Goal: Task Accomplishment & Management: Complete application form

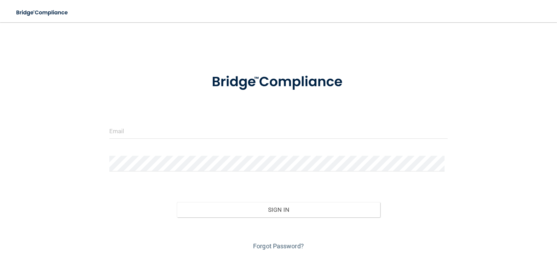
click at [174, 109] on form "Invalid email/password. You don't have permission to access that page. Sign In …" at bounding box center [278, 158] width 339 height 188
click at [162, 120] on form "Invalid email/password. You don't have permission to access that page. Sign In …" at bounding box center [278, 158] width 339 height 188
click at [159, 128] on input "email" at bounding box center [278, 131] width 339 height 16
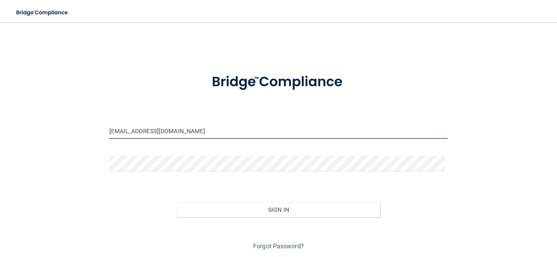
type input "[EMAIL_ADDRESS][DOMAIN_NAME]"
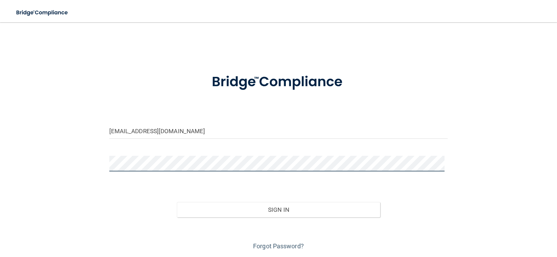
click at [177, 202] on button "Sign In" at bounding box center [278, 209] width 203 height 15
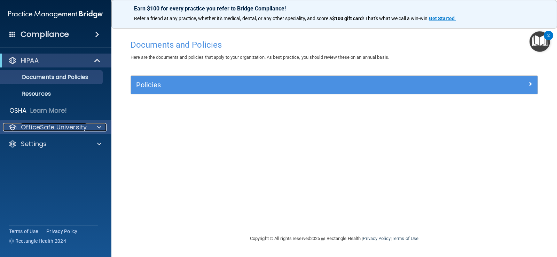
click at [99, 125] on span at bounding box center [99, 127] width 4 height 8
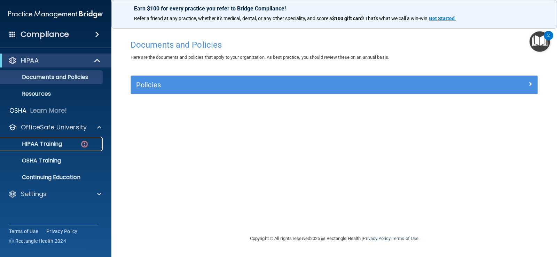
click at [56, 142] on p "HIPAA Training" at bounding box center [33, 144] width 57 height 7
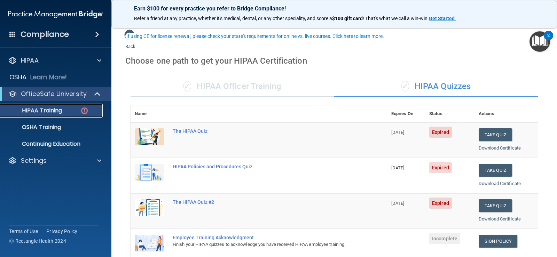
scroll to position [35, 0]
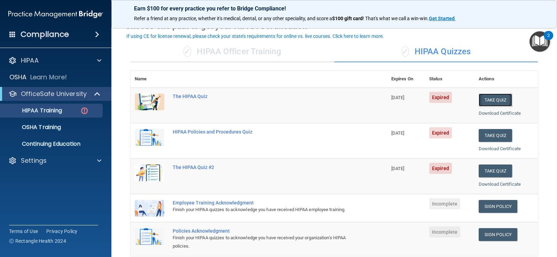
click at [496, 102] on button "Take Quiz" at bounding box center [495, 100] width 33 height 13
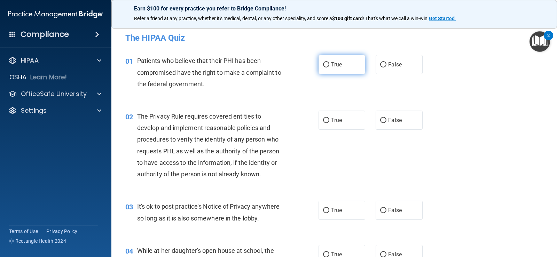
click at [327, 65] on label "True" at bounding box center [342, 64] width 47 height 19
click at [327, 65] on input "True" at bounding box center [326, 64] width 6 height 5
radio input "true"
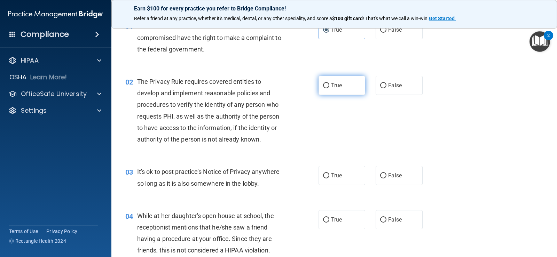
click at [332, 89] on label "True" at bounding box center [342, 85] width 47 height 19
click at [329, 88] on input "True" at bounding box center [326, 85] width 6 height 5
radio input "true"
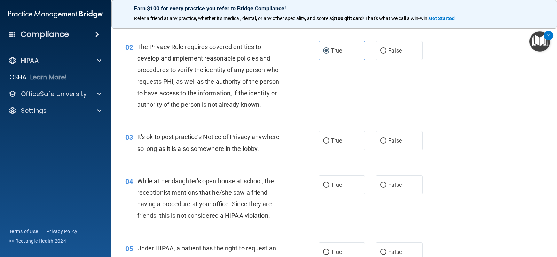
scroll to position [104, 0]
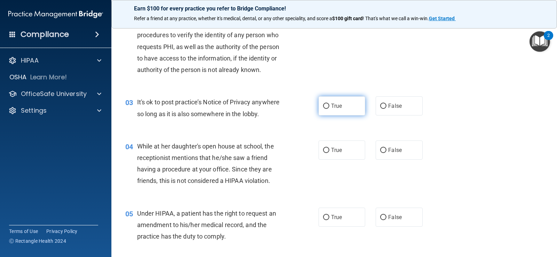
click at [335, 108] on span "True" at bounding box center [336, 106] width 11 height 7
click at [329, 108] on input "True" at bounding box center [326, 106] width 6 height 5
radio input "true"
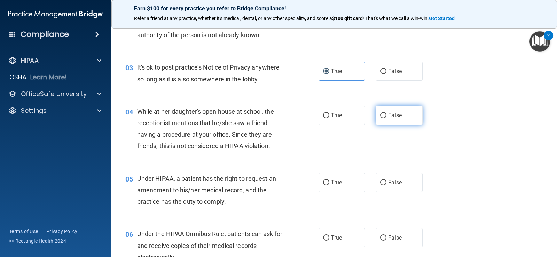
click at [380, 115] on input "False" at bounding box center [383, 115] width 6 height 5
radio input "true"
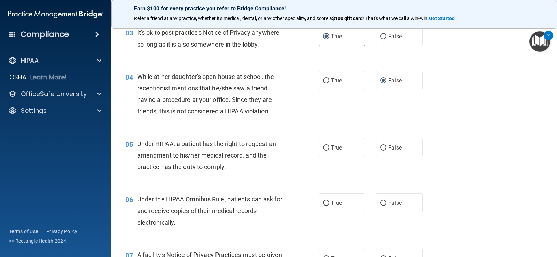
scroll to position [209, 0]
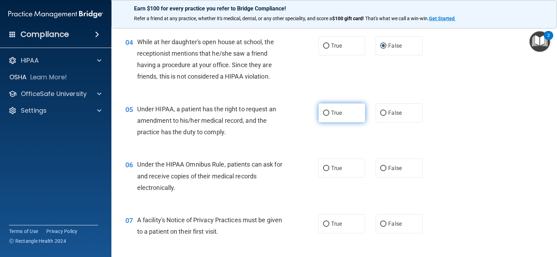
click at [324, 112] on input "True" at bounding box center [326, 113] width 6 height 5
radio input "true"
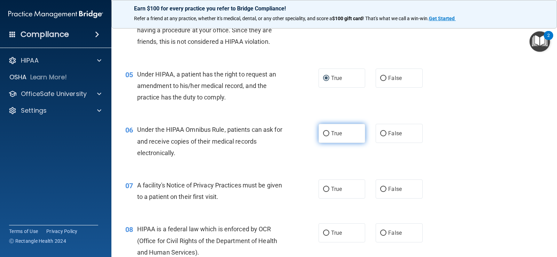
click at [331, 132] on span "True" at bounding box center [336, 133] width 11 height 7
click at [329, 132] on input "True" at bounding box center [326, 133] width 6 height 5
radio input "true"
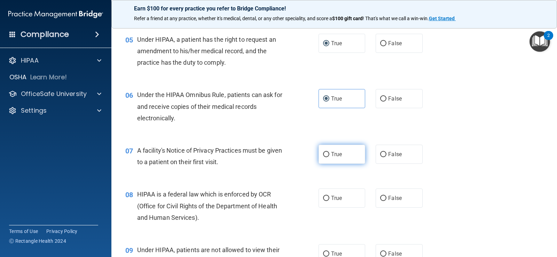
scroll to position [313, 0]
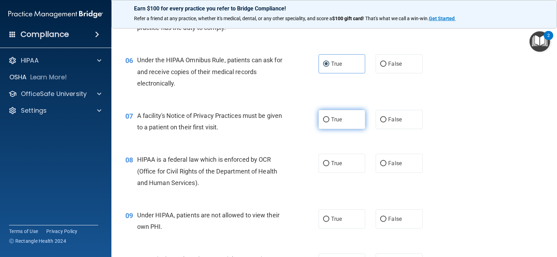
click at [340, 124] on label "True" at bounding box center [342, 119] width 47 height 19
click at [329, 123] on input "True" at bounding box center [326, 119] width 6 height 5
radio input "true"
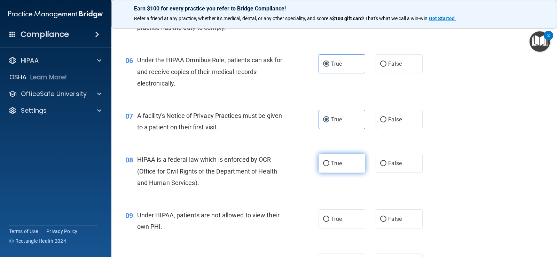
scroll to position [348, 0]
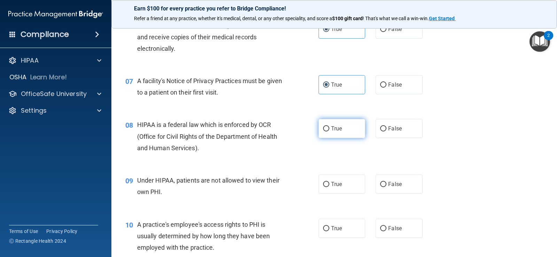
click at [346, 129] on label "True" at bounding box center [342, 128] width 47 height 19
click at [329, 129] on input "True" at bounding box center [326, 128] width 6 height 5
radio input "true"
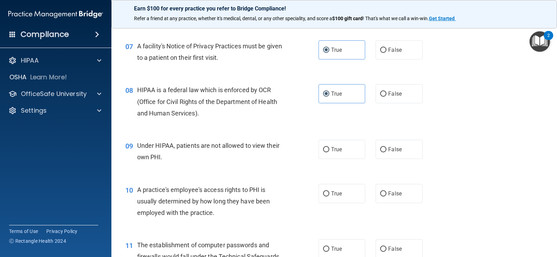
scroll to position [418, 0]
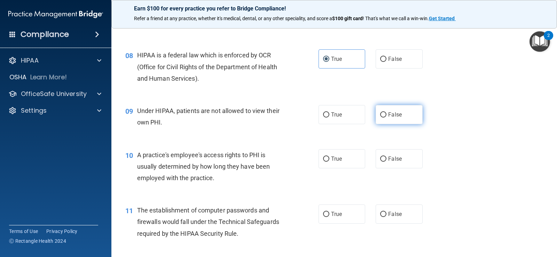
click at [397, 118] on span "False" at bounding box center [395, 114] width 14 height 7
click at [387, 118] on input "False" at bounding box center [383, 114] width 6 height 5
radio input "true"
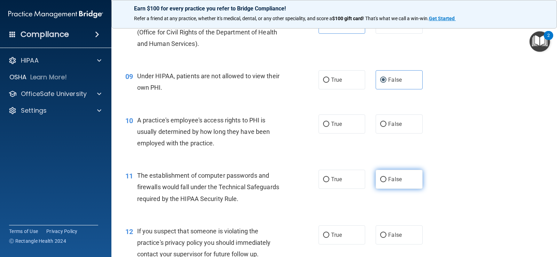
scroll to position [488, 0]
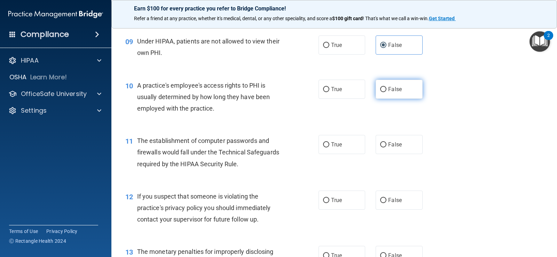
click at [394, 91] on span "False" at bounding box center [395, 89] width 14 height 7
click at [387, 91] on input "False" at bounding box center [383, 89] width 6 height 5
radio input "true"
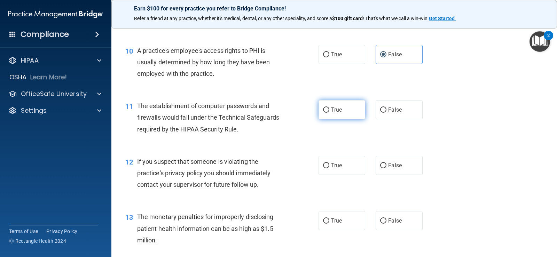
click at [331, 110] on span "True" at bounding box center [336, 110] width 11 height 7
click at [329, 110] on input "True" at bounding box center [326, 110] width 6 height 5
radio input "true"
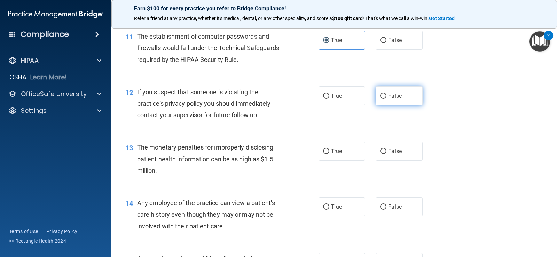
click at [379, 92] on label "False" at bounding box center [399, 95] width 47 height 19
click at [380, 94] on input "False" at bounding box center [383, 96] width 6 height 5
radio input "true"
click at [323, 99] on input "True" at bounding box center [326, 96] width 6 height 5
radio input "true"
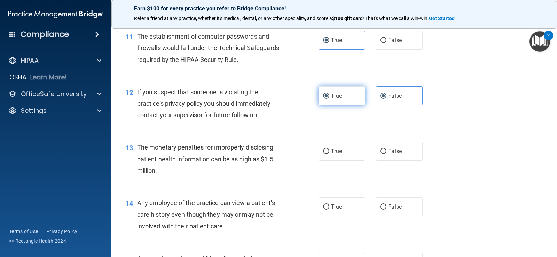
radio input "false"
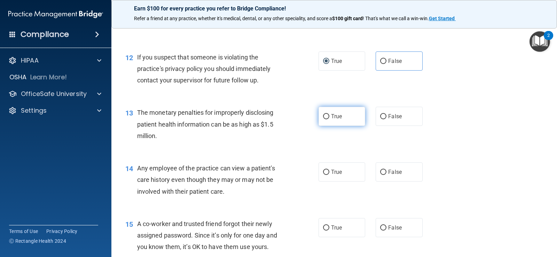
click at [323, 118] on input "True" at bounding box center [326, 116] width 6 height 5
radio input "true"
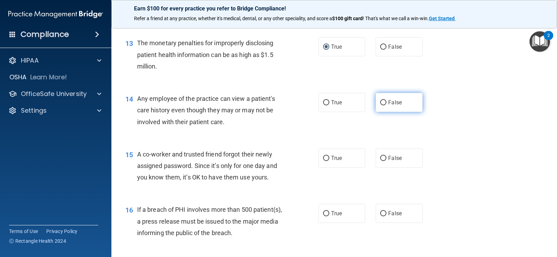
click at [395, 103] on span "False" at bounding box center [395, 102] width 14 height 7
click at [387, 103] on input "False" at bounding box center [383, 102] width 6 height 5
radio input "true"
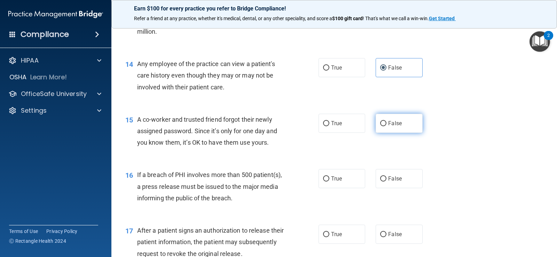
click at [388, 127] on label "False" at bounding box center [399, 123] width 47 height 19
click at [387, 126] on input "False" at bounding box center [383, 123] width 6 height 5
radio input "true"
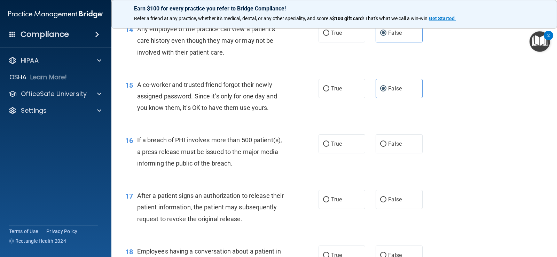
scroll to position [801, 0]
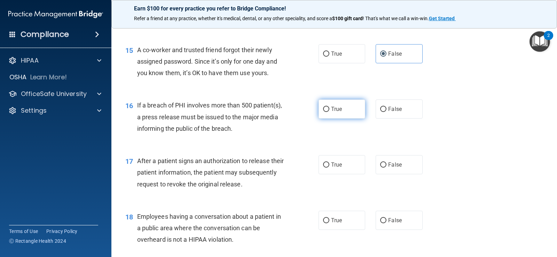
click at [334, 110] on span "True" at bounding box center [336, 109] width 11 height 7
click at [329, 110] on input "True" at bounding box center [326, 109] width 6 height 5
radio input "true"
click at [323, 164] on input "True" at bounding box center [326, 165] width 6 height 5
radio input "true"
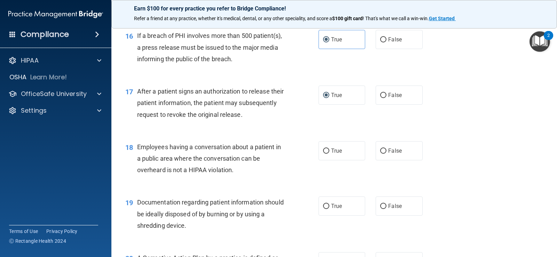
scroll to position [905, 0]
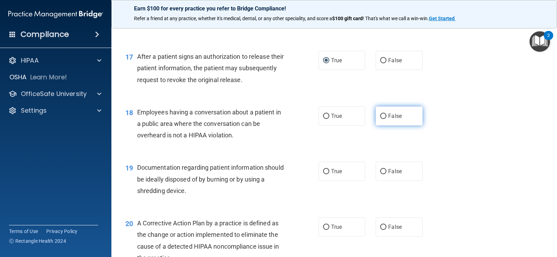
click at [400, 112] on label "False" at bounding box center [399, 116] width 47 height 19
click at [387, 114] on input "False" at bounding box center [383, 116] width 6 height 5
radio input "true"
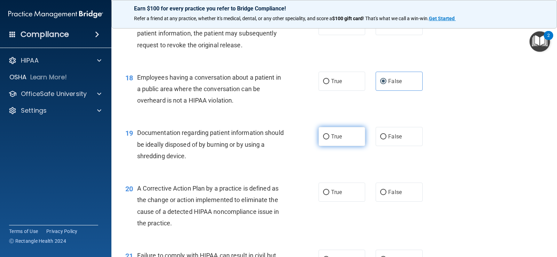
click at [333, 135] on span "True" at bounding box center [336, 136] width 11 height 7
click at [329, 135] on input "True" at bounding box center [326, 136] width 6 height 5
radio input "true"
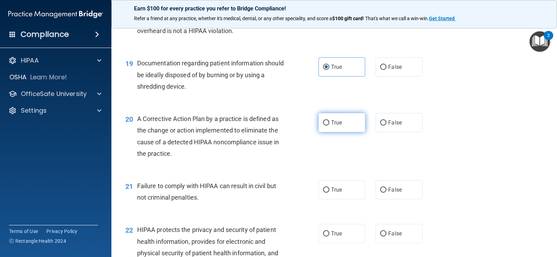
click at [350, 126] on label "True" at bounding box center [342, 122] width 47 height 19
click at [329, 126] on input "True" at bounding box center [326, 122] width 6 height 5
radio input "true"
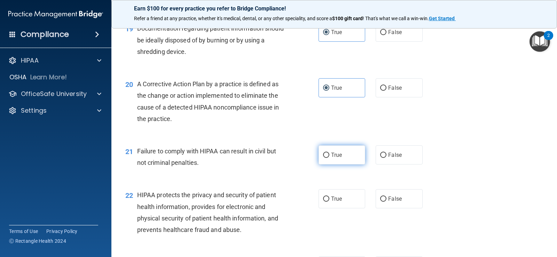
scroll to position [1080, 0]
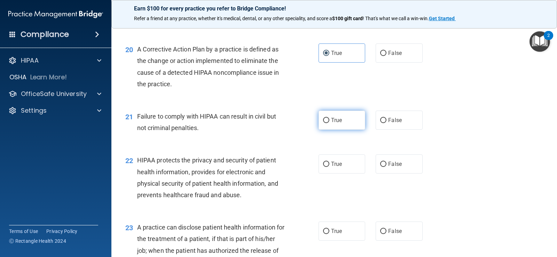
click at [349, 124] on label "True" at bounding box center [342, 120] width 47 height 19
click at [329, 123] on input "True" at bounding box center [326, 120] width 6 height 5
radio input "true"
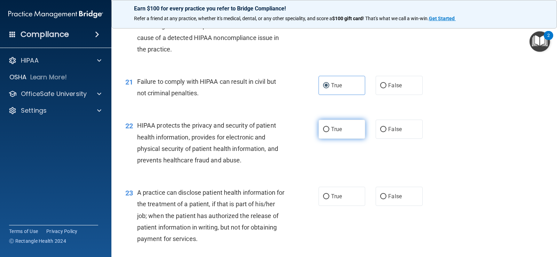
click at [326, 136] on label "True" at bounding box center [342, 129] width 47 height 19
click at [326, 132] on input "True" at bounding box center [326, 129] width 6 height 5
radio input "true"
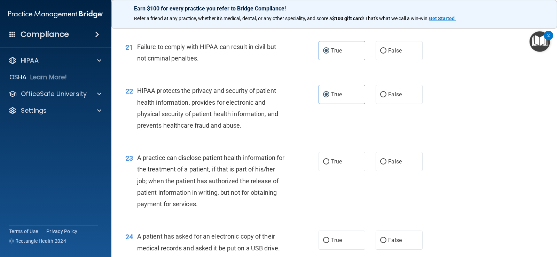
scroll to position [1219, 0]
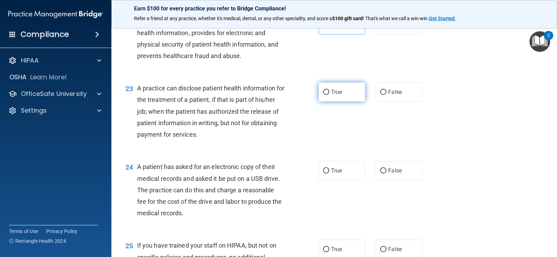
click at [349, 91] on label "True" at bounding box center [342, 92] width 47 height 19
click at [329, 91] on input "True" at bounding box center [326, 92] width 6 height 5
radio input "true"
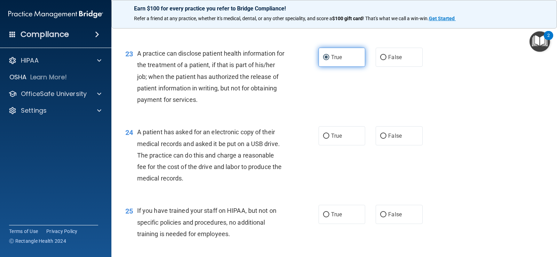
scroll to position [1288, 0]
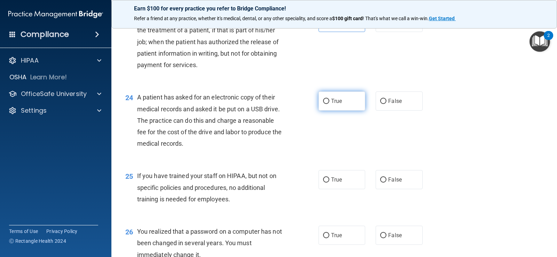
click at [331, 102] on span "True" at bounding box center [336, 101] width 11 height 7
click at [329, 102] on input "True" at bounding box center [326, 101] width 6 height 5
radio input "true"
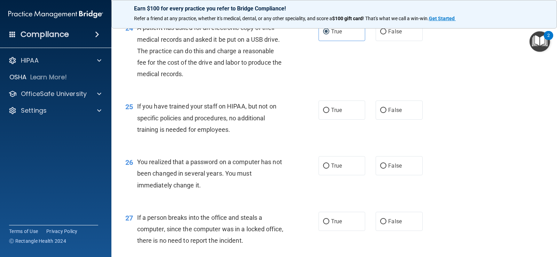
scroll to position [1393, 0]
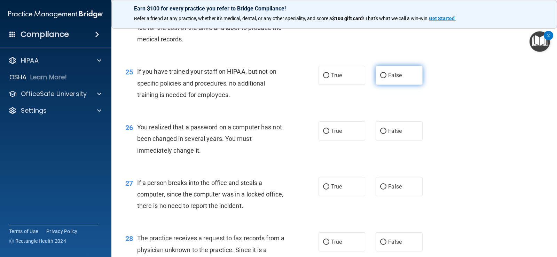
click at [392, 73] on span "False" at bounding box center [395, 75] width 14 height 7
click at [387, 73] on input "False" at bounding box center [383, 75] width 6 height 5
radio input "true"
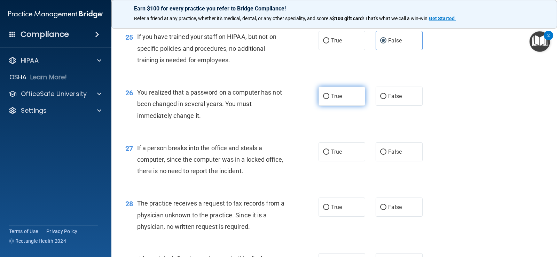
click at [332, 94] on span "True" at bounding box center [336, 96] width 11 height 7
click at [329, 94] on input "True" at bounding box center [326, 96] width 6 height 5
radio input "true"
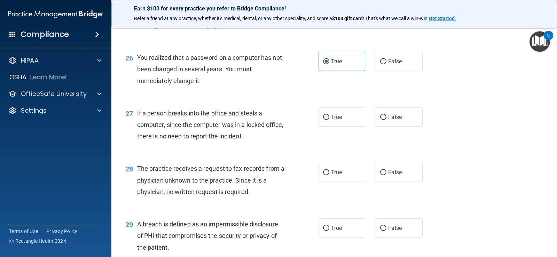
scroll to position [1497, 0]
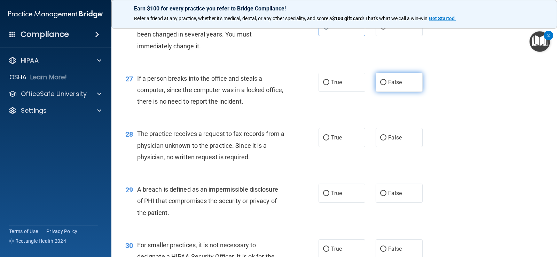
click at [396, 86] on label "False" at bounding box center [399, 82] width 47 height 19
click at [387, 85] on input "False" at bounding box center [383, 82] width 6 height 5
radio input "true"
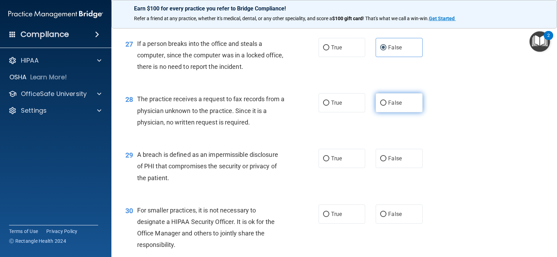
click at [388, 101] on span "False" at bounding box center [395, 103] width 14 height 7
click at [386, 101] on input "False" at bounding box center [383, 103] width 6 height 5
radio input "true"
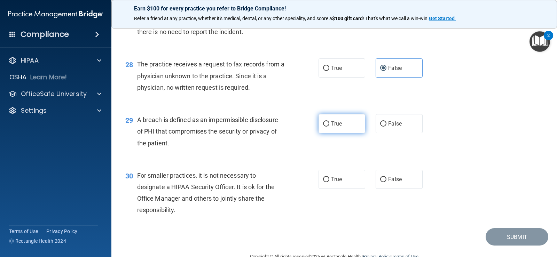
click at [331, 124] on span "True" at bounding box center [336, 123] width 11 height 7
click at [329, 124] on input "True" at bounding box center [326, 124] width 6 height 5
radio input "true"
click at [396, 182] on span "False" at bounding box center [395, 179] width 14 height 7
click at [387, 182] on input "False" at bounding box center [383, 179] width 6 height 5
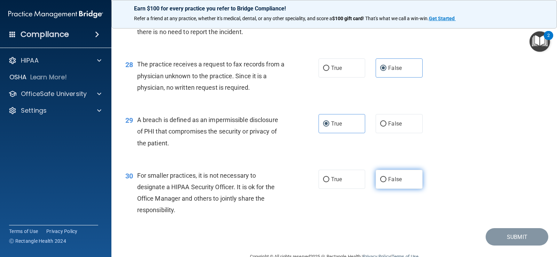
radio input "true"
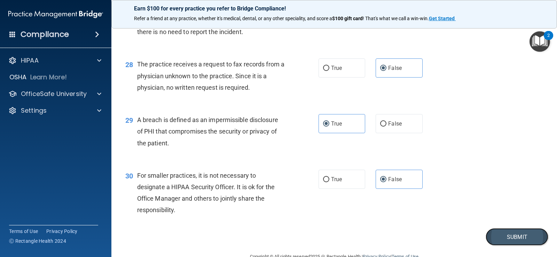
click at [515, 233] on button "Submit" at bounding box center [517, 237] width 63 height 18
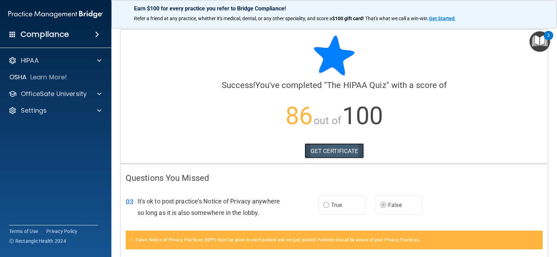
click at [340, 147] on link "GET CERTIFICATE" at bounding box center [335, 150] width 60 height 15
drag, startPoint x: 48, startPoint y: 56, endPoint x: 64, endPoint y: 59, distance: 16.2
click at [49, 56] on div "HIPAA" at bounding box center [46, 60] width 86 height 8
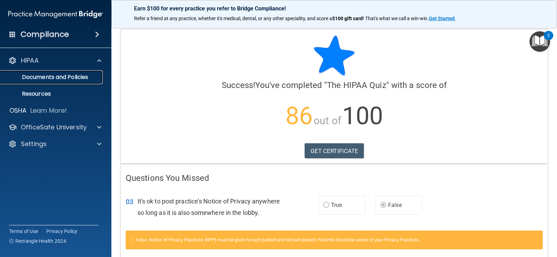
click at [74, 77] on p "Documents and Policies" at bounding box center [52, 77] width 95 height 7
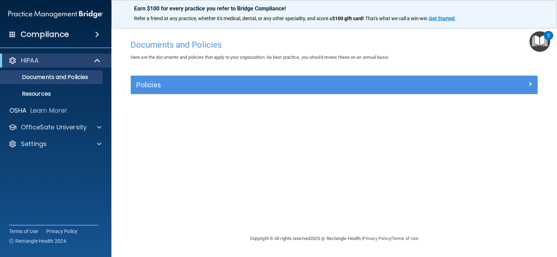
click at [536, 39] on img "Open Resource Center, 2 new notifications" at bounding box center [540, 41] width 21 height 21
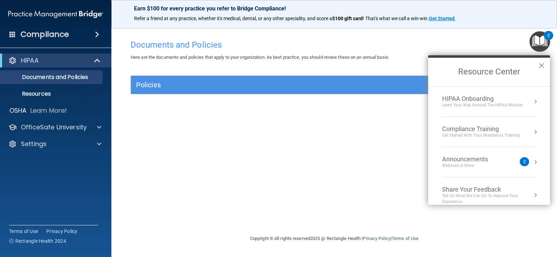
click at [46, 28] on div "Compliance" at bounding box center [55, 34] width 111 height 15
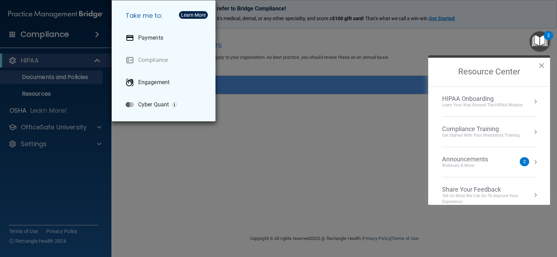
click at [271, 174] on div "Take me to: Payments Compliance Engagement Cyber Quant" at bounding box center [278, 128] width 557 height 257
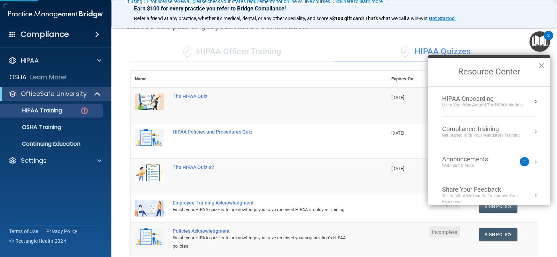
scroll to position [70, 0]
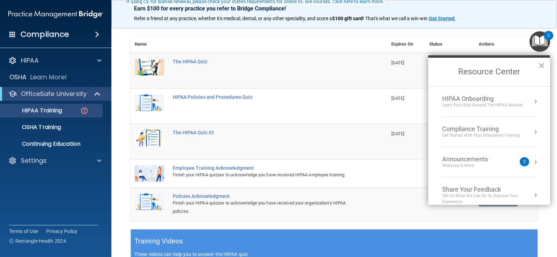
click at [543, 65] on button "×" at bounding box center [541, 65] width 7 height 11
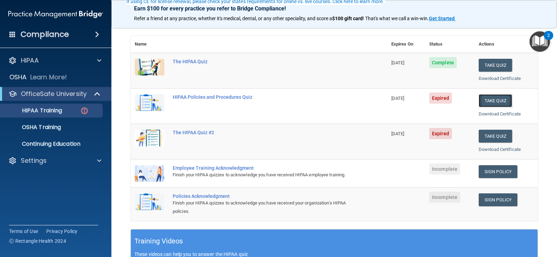
click at [500, 97] on button "Take Quiz" at bounding box center [495, 100] width 33 height 13
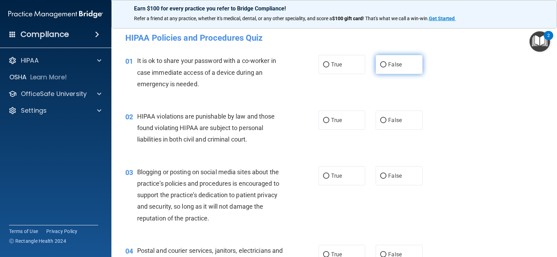
click at [395, 66] on span "False" at bounding box center [395, 64] width 14 height 7
click at [387, 66] on input "False" at bounding box center [383, 64] width 6 height 5
radio input "true"
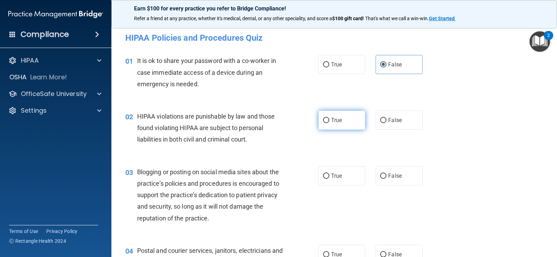
click at [343, 126] on label "True" at bounding box center [342, 120] width 47 height 19
click at [329, 123] on input "True" at bounding box center [326, 120] width 6 height 5
radio input "true"
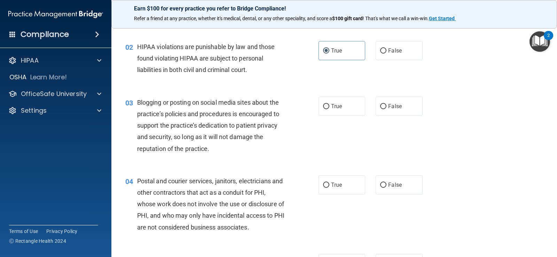
scroll to position [104, 0]
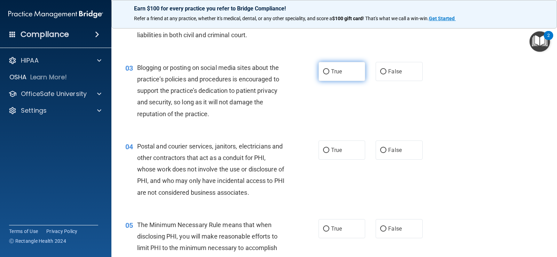
click at [327, 72] on input "True" at bounding box center [326, 71] width 6 height 5
radio input "true"
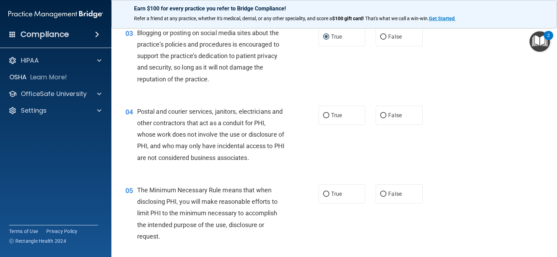
scroll to position [174, 0]
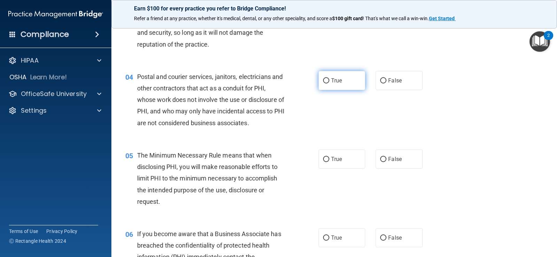
click at [336, 75] on label "True" at bounding box center [342, 80] width 47 height 19
click at [329, 78] on input "True" at bounding box center [326, 80] width 6 height 5
radio input "true"
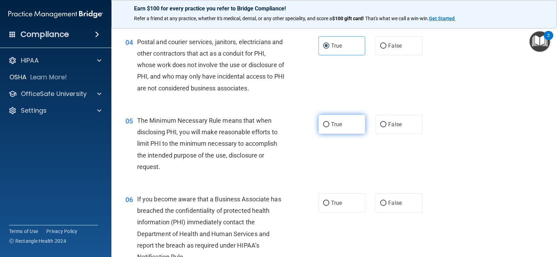
click at [344, 125] on label "True" at bounding box center [342, 124] width 47 height 19
click at [329, 125] on input "True" at bounding box center [326, 124] width 6 height 5
radio input "true"
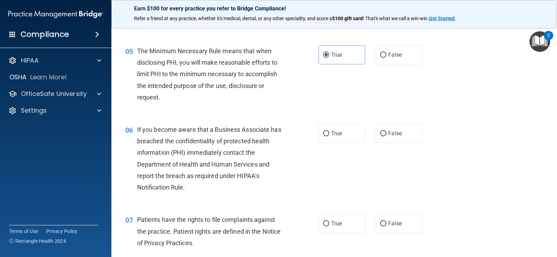
scroll to position [279, 0]
click at [332, 133] on span "True" at bounding box center [336, 133] width 11 height 7
click at [329, 133] on input "True" at bounding box center [326, 133] width 6 height 5
radio input "true"
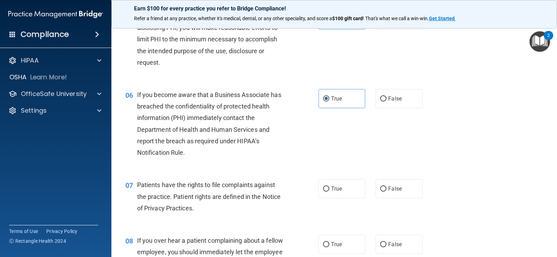
scroll to position [348, 0]
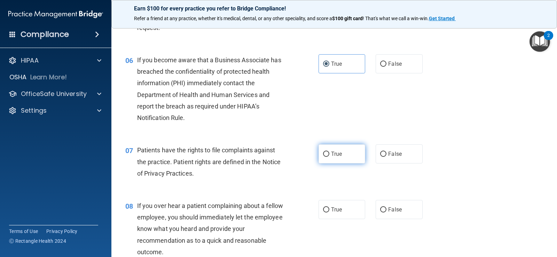
click at [350, 156] on label "True" at bounding box center [342, 154] width 47 height 19
click at [329, 156] on input "True" at bounding box center [326, 154] width 6 height 5
radio input "true"
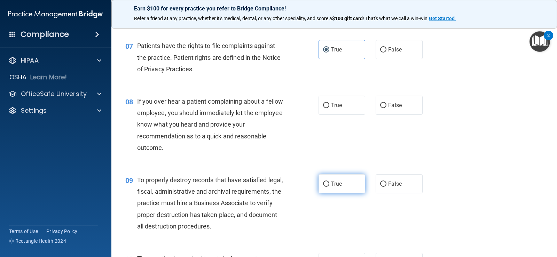
scroll to position [488, 0]
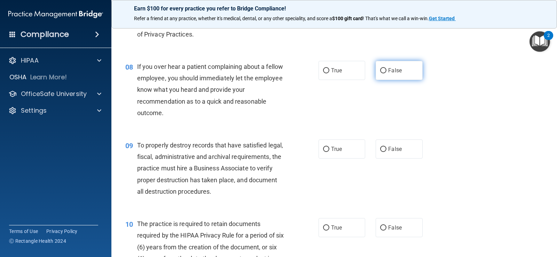
click at [400, 73] on label "False" at bounding box center [399, 70] width 47 height 19
click at [387, 73] on input "False" at bounding box center [383, 70] width 6 height 5
radio input "true"
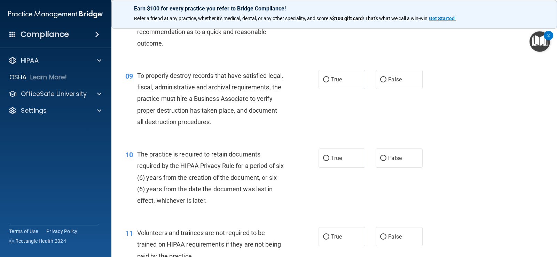
scroll to position [592, 0]
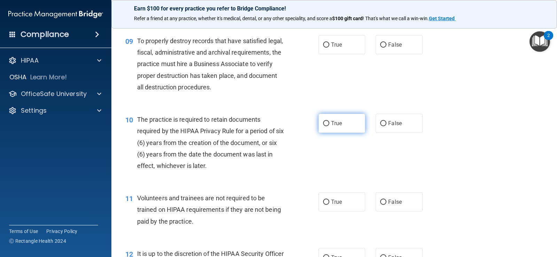
click at [337, 128] on label "True" at bounding box center [342, 123] width 47 height 19
click at [329, 126] on input "True" at bounding box center [326, 123] width 6 height 5
radio input "true"
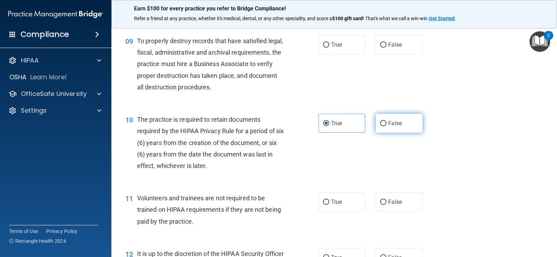
click at [392, 118] on label "False" at bounding box center [399, 123] width 47 height 19
click at [387, 121] on input "False" at bounding box center [383, 123] width 6 height 5
radio input "true"
radio input "false"
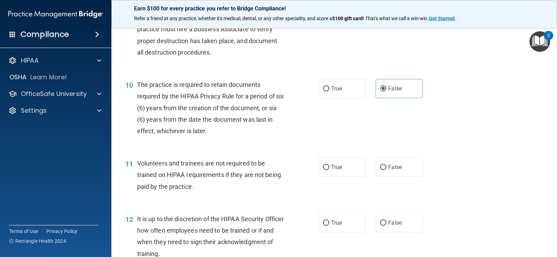
scroll to position [662, 0]
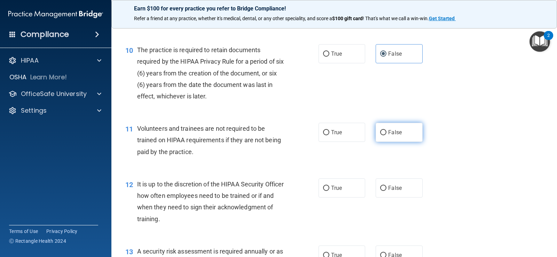
click at [391, 126] on label "False" at bounding box center [399, 132] width 47 height 19
click at [387, 130] on input "False" at bounding box center [383, 132] width 6 height 5
radio input "true"
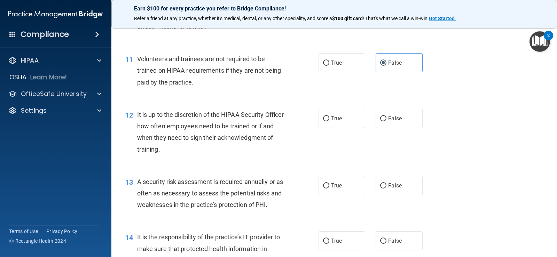
scroll to position [766, 0]
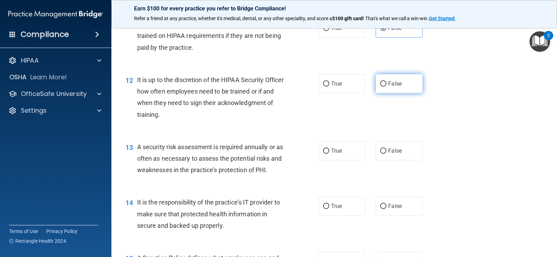
click at [391, 80] on span "False" at bounding box center [395, 83] width 14 height 7
click at [387, 81] on input "False" at bounding box center [383, 83] width 6 height 5
radio input "true"
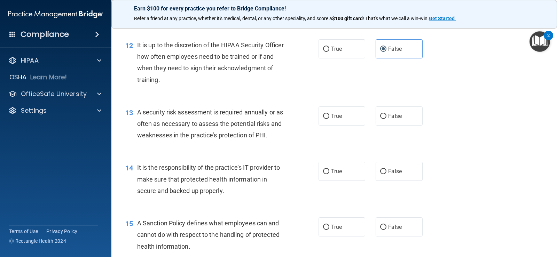
scroll to position [836, 0]
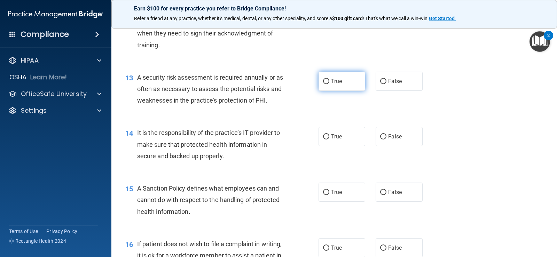
click at [323, 84] on label "True" at bounding box center [342, 81] width 47 height 19
click at [323, 84] on input "True" at bounding box center [326, 81] width 6 height 5
radio input "true"
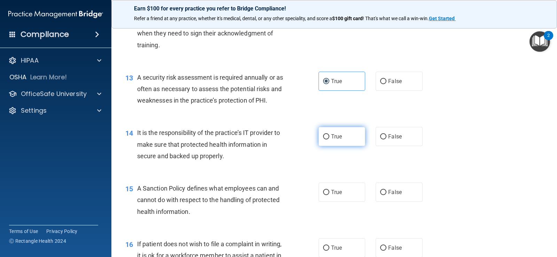
click at [342, 138] on label "True" at bounding box center [342, 136] width 47 height 19
click at [329, 138] on input "True" at bounding box center [326, 136] width 6 height 5
radio input "true"
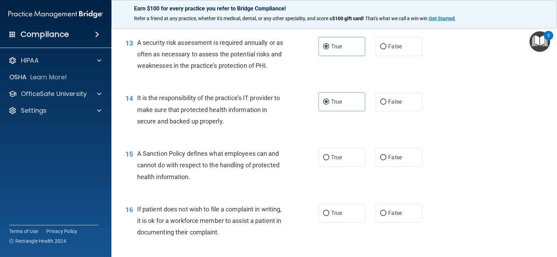
scroll to position [905, 0]
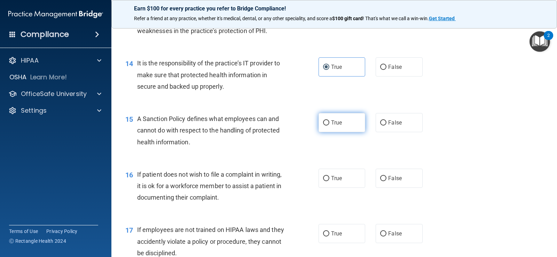
click at [322, 118] on label "True" at bounding box center [342, 122] width 47 height 19
click at [323, 120] on input "True" at bounding box center [326, 122] width 6 height 5
radio input "true"
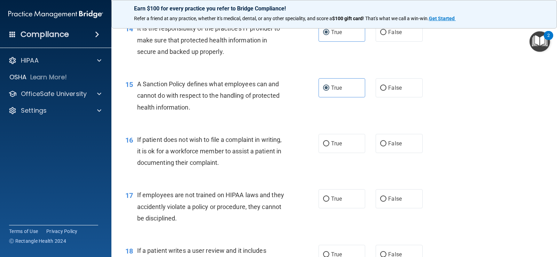
scroll to position [975, 0]
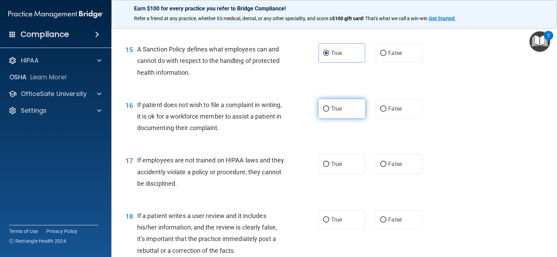
click at [353, 109] on label "True" at bounding box center [342, 108] width 47 height 19
click at [329, 109] on input "True" at bounding box center [326, 109] width 6 height 5
radio input "true"
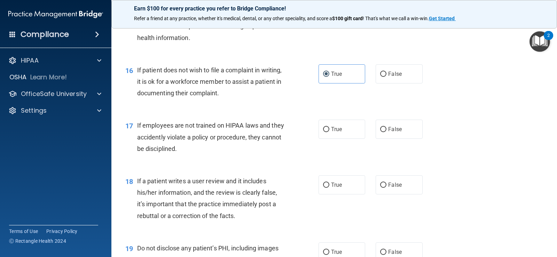
scroll to position [1045, 0]
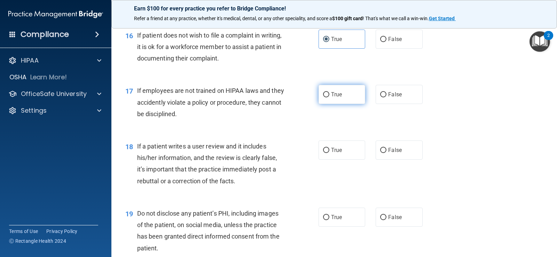
click at [343, 93] on label "True" at bounding box center [342, 94] width 47 height 19
click at [329, 93] on input "True" at bounding box center [326, 94] width 6 height 5
radio input "true"
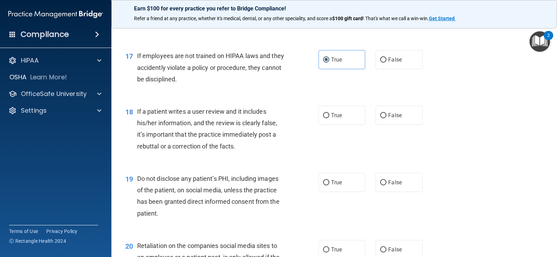
scroll to position [1114, 0]
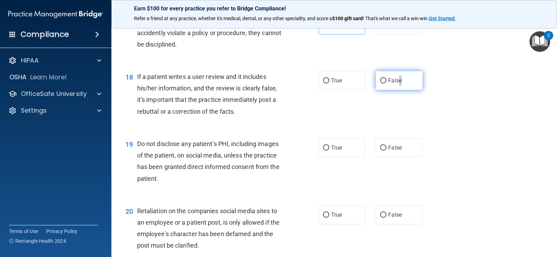
click at [397, 83] on span "False" at bounding box center [395, 80] width 14 height 7
click at [397, 84] on span "False" at bounding box center [395, 80] width 14 height 7
click at [387, 84] on input "False" at bounding box center [383, 80] width 6 height 5
radio input "true"
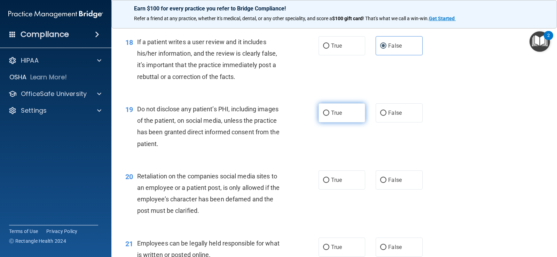
click at [335, 113] on span "True" at bounding box center [336, 113] width 11 height 7
click at [329, 113] on input "True" at bounding box center [326, 113] width 6 height 5
radio input "true"
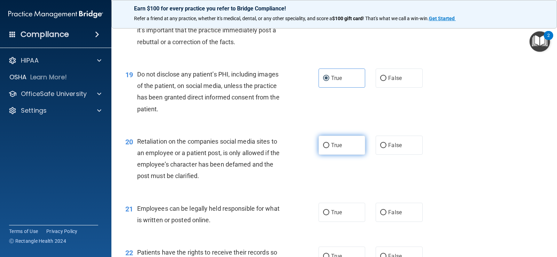
scroll to position [1219, 0]
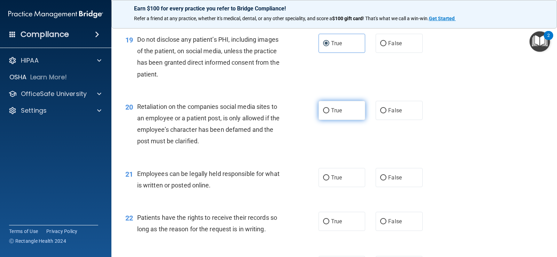
click at [344, 108] on label "True" at bounding box center [342, 110] width 47 height 19
click at [329, 108] on input "True" at bounding box center [326, 110] width 6 height 5
radio input "true"
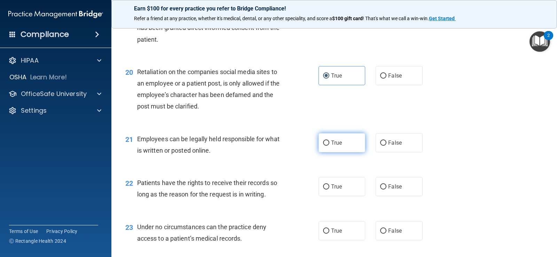
click at [340, 147] on label "True" at bounding box center [342, 142] width 47 height 19
click at [329, 146] on input "True" at bounding box center [326, 143] width 6 height 5
radio input "true"
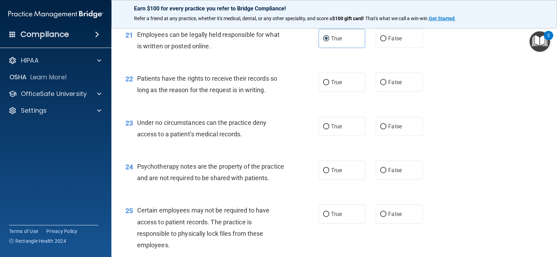
scroll to position [1393, 0]
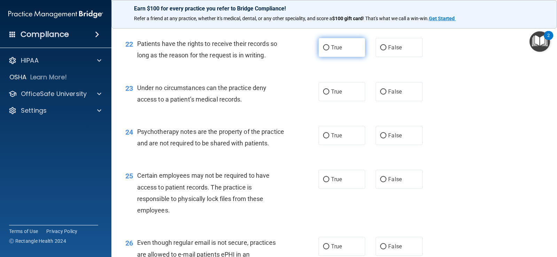
click at [336, 51] on label "True" at bounding box center [342, 47] width 47 height 19
click at [329, 50] on input "True" at bounding box center [326, 47] width 6 height 5
radio input "true"
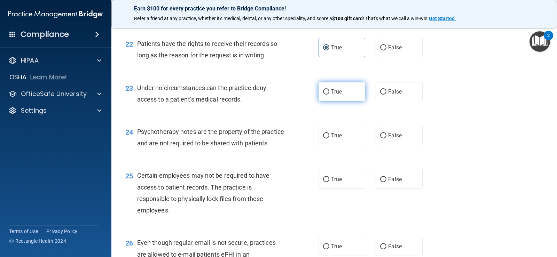
click at [344, 93] on label "True" at bounding box center [342, 91] width 47 height 19
click at [329, 93] on input "True" at bounding box center [326, 91] width 6 height 5
radio input "true"
click at [403, 87] on label "False" at bounding box center [399, 91] width 47 height 19
click at [387, 89] on input "False" at bounding box center [383, 91] width 6 height 5
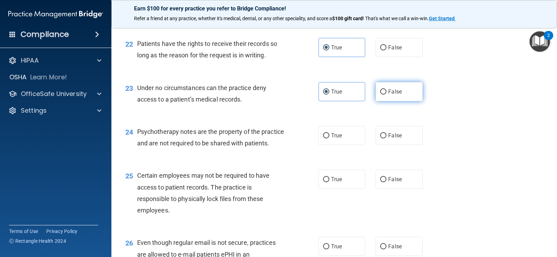
radio input "true"
radio input "false"
click at [383, 137] on input "False" at bounding box center [383, 135] width 6 height 5
radio input "true"
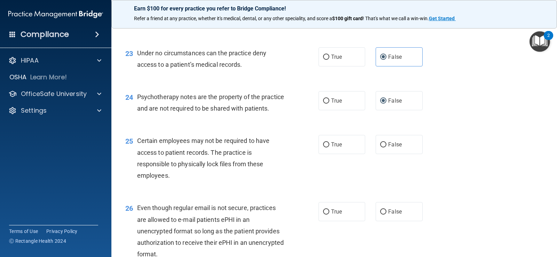
scroll to position [1463, 0]
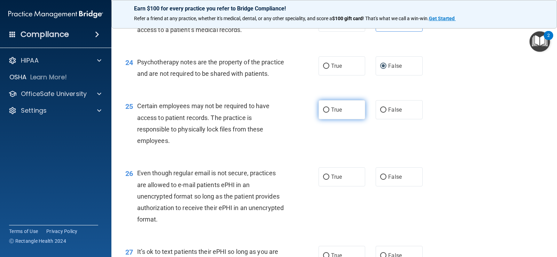
click at [341, 119] on label "True" at bounding box center [342, 109] width 47 height 19
click at [329, 113] on input "True" at bounding box center [326, 110] width 6 height 5
radio input "true"
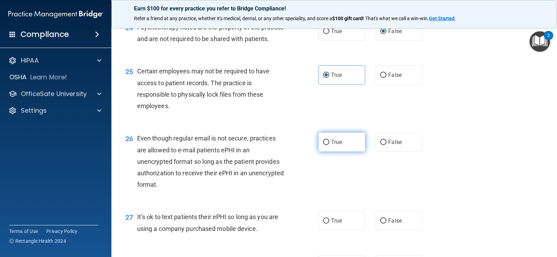
click at [347, 152] on label "True" at bounding box center [342, 142] width 47 height 19
click at [329, 145] on input "True" at bounding box center [326, 142] width 6 height 5
radio input "true"
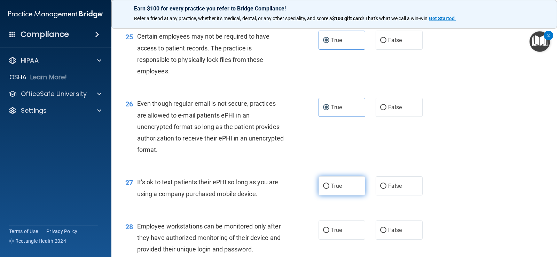
scroll to position [1567, 0]
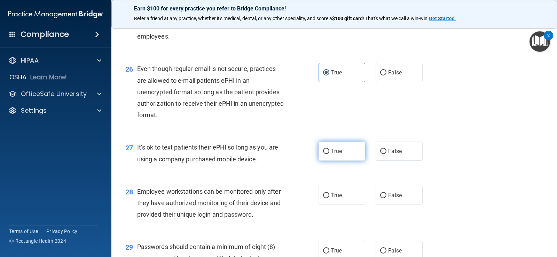
click at [328, 161] on label "True" at bounding box center [342, 151] width 47 height 19
click at [328, 154] on input "True" at bounding box center [326, 151] width 6 height 5
radio input "true"
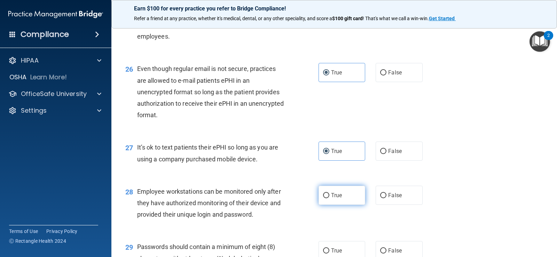
scroll to position [1602, 0]
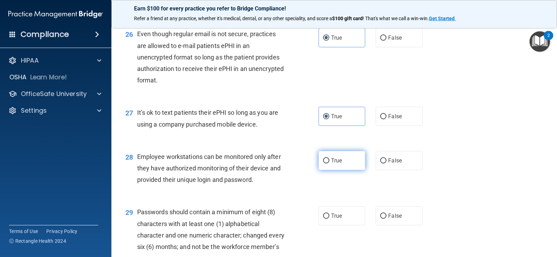
click at [336, 164] on span "True" at bounding box center [336, 160] width 11 height 7
click at [329, 164] on input "True" at bounding box center [326, 160] width 6 height 5
radio input "true"
click at [336, 164] on span "True" at bounding box center [336, 160] width 11 height 7
click at [329, 164] on input "True" at bounding box center [326, 160] width 6 height 5
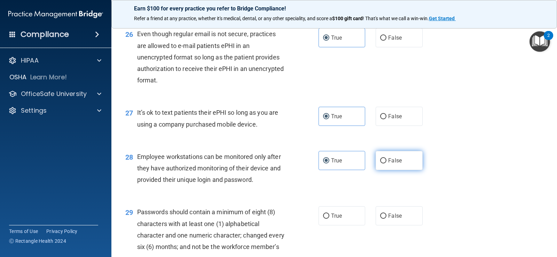
click at [397, 166] on label "False" at bounding box center [399, 160] width 47 height 19
click at [387, 164] on input "False" at bounding box center [383, 160] width 6 height 5
radio input "true"
radio input "false"
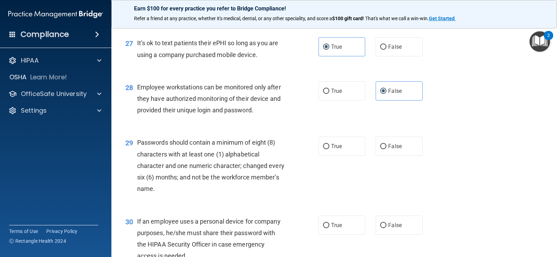
scroll to position [1706, 0]
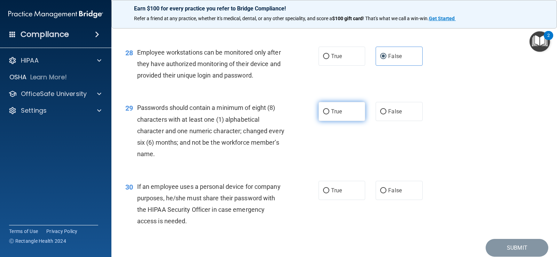
click at [326, 118] on label "True" at bounding box center [342, 111] width 47 height 19
click at [326, 115] on input "True" at bounding box center [326, 111] width 6 height 5
radio input "true"
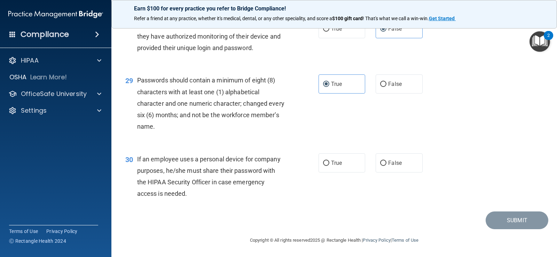
scroll to position [1745, 0]
click at [333, 162] on span "True" at bounding box center [336, 163] width 11 height 7
click at [329, 162] on input "True" at bounding box center [326, 163] width 6 height 5
radio input "true"
click at [454, 173] on div "30 If an employee uses a personal device for company purposes, he/she must shar…" at bounding box center [334, 178] width 428 height 67
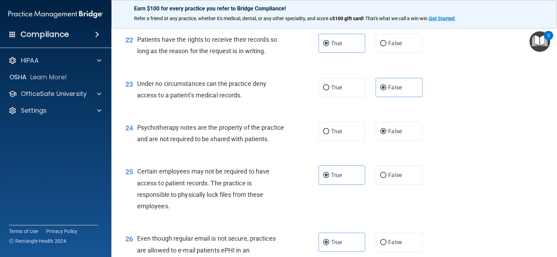
scroll to position [1362, 0]
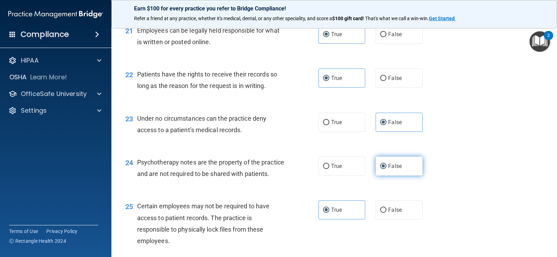
click at [388, 169] on span "False" at bounding box center [395, 166] width 14 height 7
click at [387, 169] on input "False" at bounding box center [383, 166] width 6 height 5
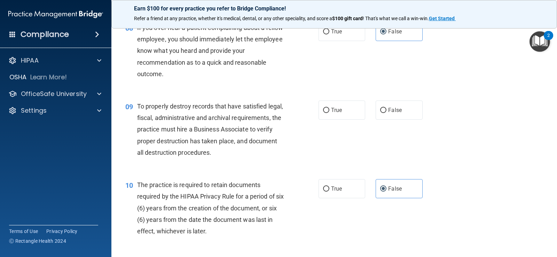
scroll to position [492, 0]
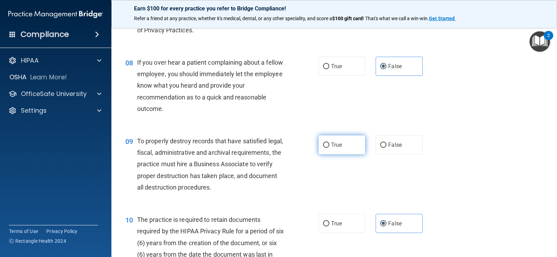
click at [339, 144] on span "True" at bounding box center [336, 145] width 11 height 7
click at [329, 144] on input "True" at bounding box center [326, 145] width 6 height 5
radio input "true"
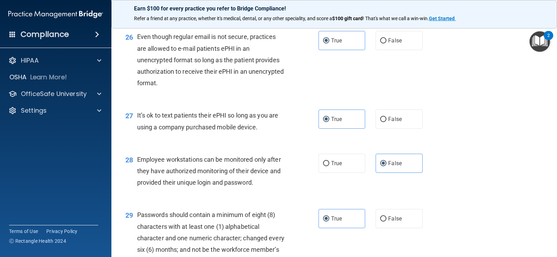
scroll to position [1745, 0]
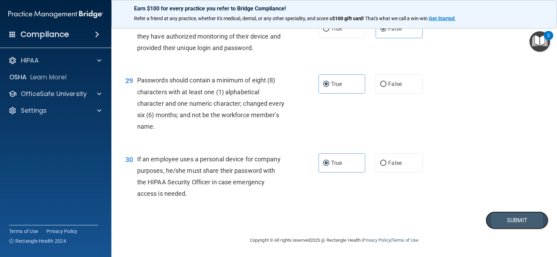
click at [504, 221] on button "Submit" at bounding box center [517, 221] width 63 height 18
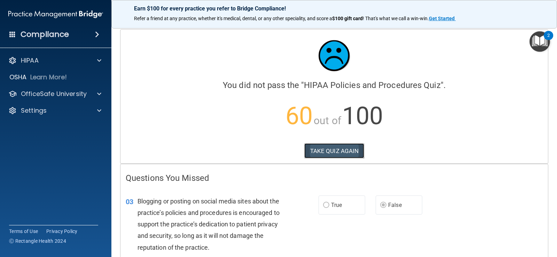
click at [340, 150] on button "TAKE QUIZ AGAIN" at bounding box center [334, 150] width 60 height 15
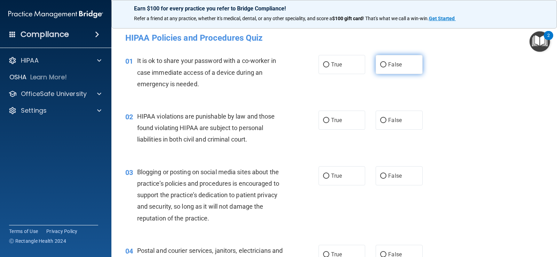
click at [389, 64] on span "False" at bounding box center [395, 64] width 14 height 7
click at [387, 64] on input "False" at bounding box center [383, 64] width 6 height 5
radio input "true"
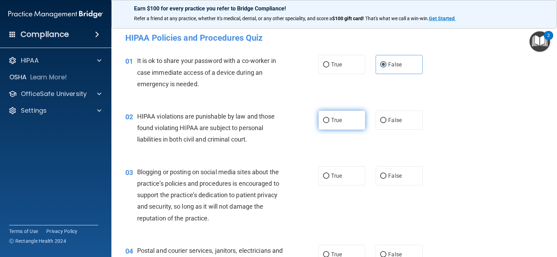
click at [343, 116] on label "True" at bounding box center [342, 120] width 47 height 19
click at [329, 118] on input "True" at bounding box center [326, 120] width 6 height 5
radio input "true"
click at [389, 124] on label "False" at bounding box center [399, 120] width 47 height 19
click at [387, 123] on input "False" at bounding box center [383, 120] width 6 height 5
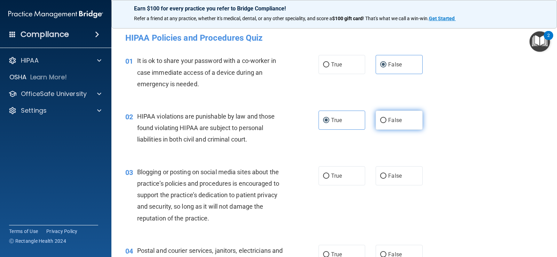
radio input "true"
click at [341, 120] on label "True" at bounding box center [342, 120] width 47 height 19
click at [329, 120] on input "True" at bounding box center [326, 120] width 6 height 5
radio input "true"
radio input "false"
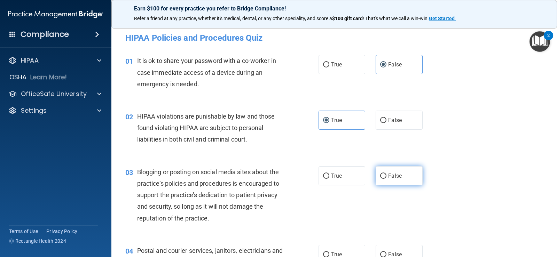
click at [401, 180] on label "False" at bounding box center [399, 175] width 47 height 19
click at [387, 179] on input "False" at bounding box center [383, 176] width 6 height 5
radio input "true"
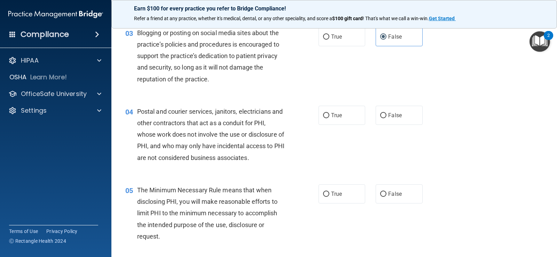
scroll to position [174, 0]
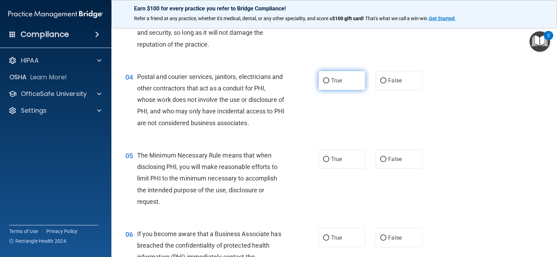
click at [338, 77] on span "True" at bounding box center [336, 80] width 11 height 7
click at [329, 78] on input "True" at bounding box center [326, 80] width 6 height 5
radio input "true"
click at [332, 156] on span "True" at bounding box center [336, 159] width 11 height 7
click at [329, 157] on input "True" at bounding box center [326, 159] width 6 height 5
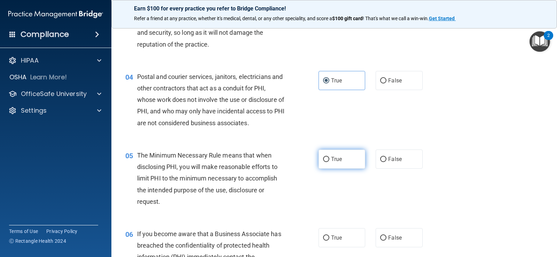
radio input "true"
click at [403, 236] on label "False" at bounding box center [399, 237] width 47 height 19
click at [387, 236] on input "False" at bounding box center [383, 238] width 6 height 5
radio input "true"
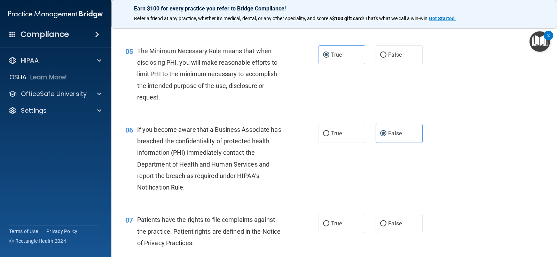
scroll to position [313, 0]
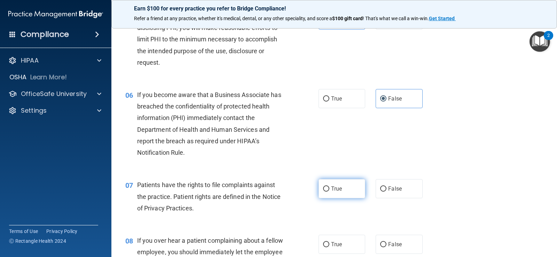
click at [341, 192] on label "True" at bounding box center [342, 188] width 47 height 19
click at [329, 192] on input "True" at bounding box center [326, 189] width 6 height 5
radio input "true"
click at [390, 239] on label "False" at bounding box center [399, 244] width 47 height 19
click at [387, 242] on input "False" at bounding box center [383, 244] width 6 height 5
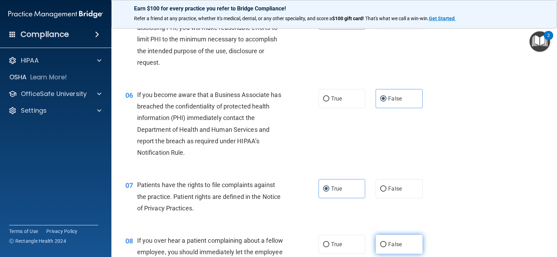
radio input "true"
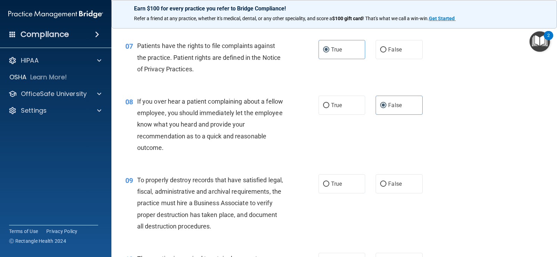
scroll to position [488, 0]
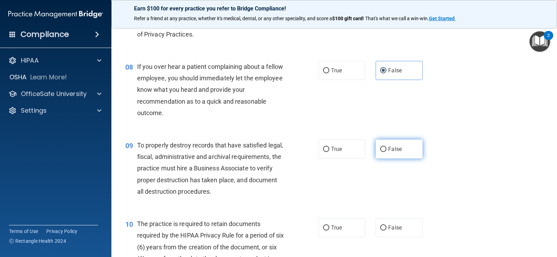
click at [396, 148] on span "False" at bounding box center [395, 149] width 14 height 7
click at [387, 148] on input "False" at bounding box center [383, 149] width 6 height 5
radio input "true"
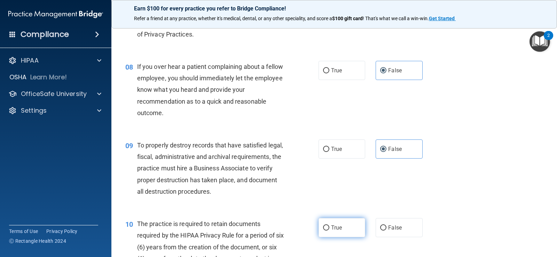
click at [342, 224] on label "True" at bounding box center [342, 227] width 47 height 19
click at [329, 226] on input "True" at bounding box center [326, 228] width 6 height 5
radio input "true"
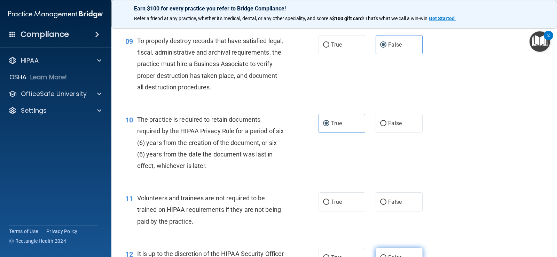
scroll to position [627, 0]
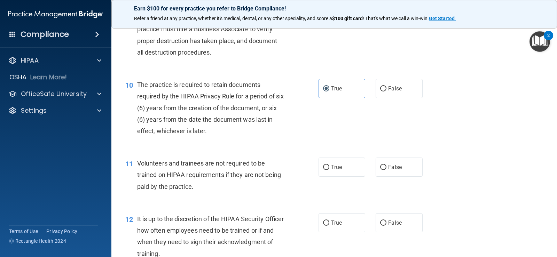
click at [401, 165] on label "False" at bounding box center [399, 167] width 47 height 19
click at [387, 165] on input "False" at bounding box center [383, 167] width 6 height 5
radio input "true"
drag, startPoint x: 390, startPoint y: 223, endPoint x: 394, endPoint y: 222, distance: 3.8
click at [390, 224] on span "False" at bounding box center [395, 223] width 14 height 7
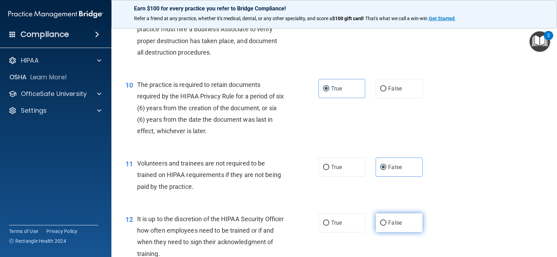
click at [387, 224] on input "False" at bounding box center [383, 223] width 6 height 5
radio input "true"
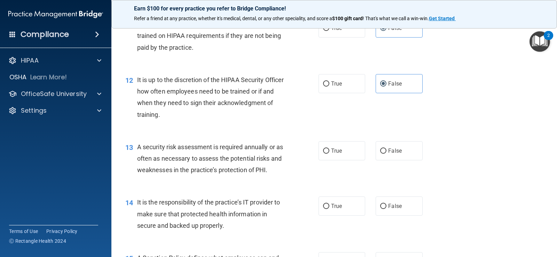
scroll to position [801, 0]
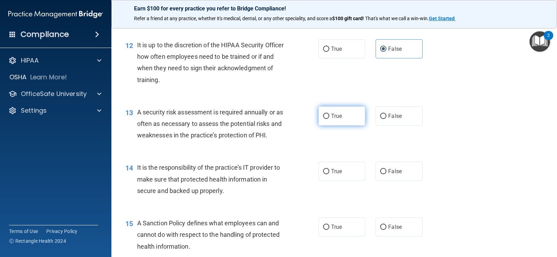
click at [333, 118] on span "True" at bounding box center [336, 116] width 11 height 7
click at [329, 118] on input "True" at bounding box center [326, 116] width 6 height 5
radio input "true"
click at [394, 174] on span "False" at bounding box center [395, 171] width 14 height 7
click at [387, 174] on input "False" at bounding box center [383, 171] width 6 height 5
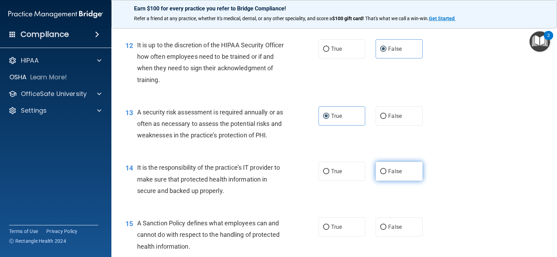
radio input "true"
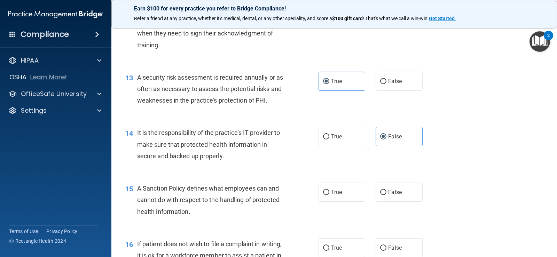
scroll to position [871, 0]
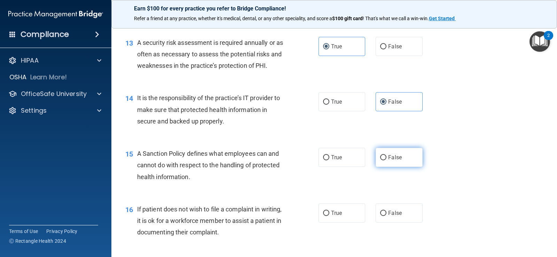
click at [407, 165] on label "False" at bounding box center [399, 157] width 47 height 19
click at [387, 161] on input "False" at bounding box center [383, 157] width 6 height 5
radio input "true"
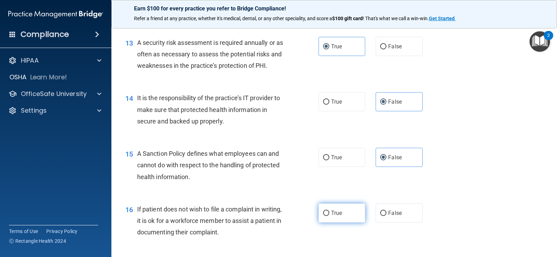
click at [346, 211] on label "True" at bounding box center [342, 213] width 47 height 19
click at [329, 211] on input "True" at bounding box center [326, 213] width 6 height 5
radio input "true"
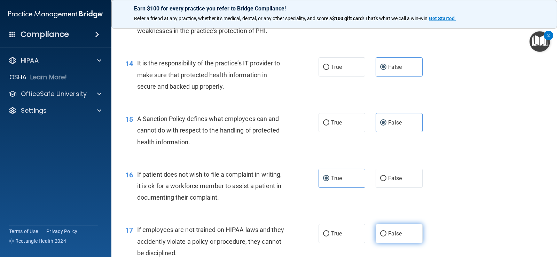
scroll to position [940, 0]
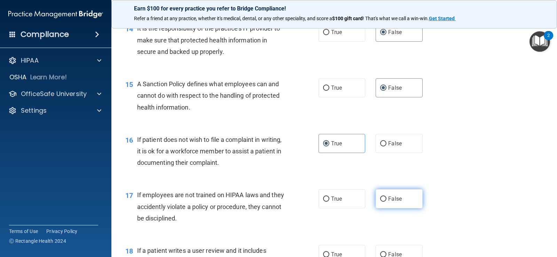
click at [411, 191] on label "False" at bounding box center [399, 198] width 47 height 19
click at [387, 197] on input "False" at bounding box center [383, 199] width 6 height 5
radio input "true"
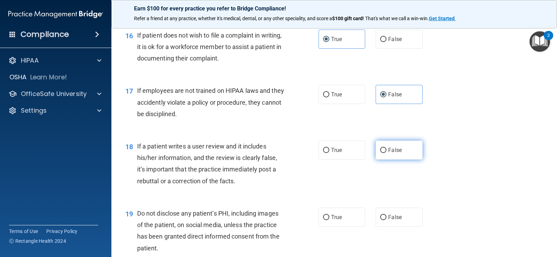
scroll to position [1080, 0]
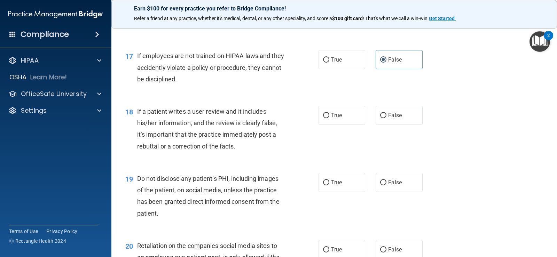
drag, startPoint x: 395, startPoint y: 114, endPoint x: 388, endPoint y: 133, distance: 20.7
click at [395, 115] on span "False" at bounding box center [395, 115] width 14 height 7
click at [387, 115] on input "False" at bounding box center [383, 115] width 6 height 5
radio input "true"
click at [341, 180] on label "True" at bounding box center [342, 182] width 47 height 19
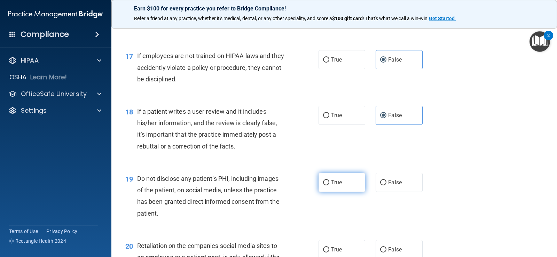
click at [329, 180] on input "True" at bounding box center [326, 182] width 6 height 5
radio input "true"
click at [391, 241] on label "False" at bounding box center [399, 249] width 47 height 19
click at [387, 248] on input "False" at bounding box center [383, 250] width 6 height 5
radio input "true"
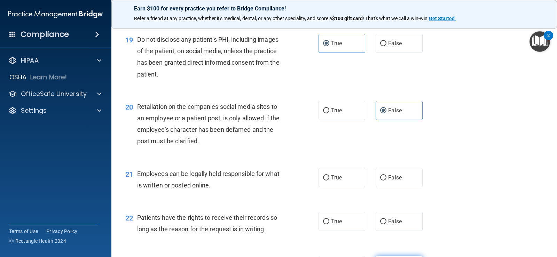
scroll to position [1254, 0]
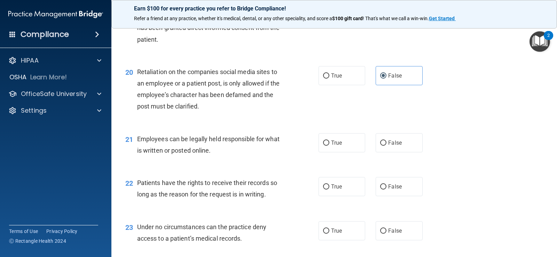
drag, startPoint x: 349, startPoint y: 144, endPoint x: 359, endPoint y: 154, distance: 13.5
click at [349, 144] on label "True" at bounding box center [342, 142] width 47 height 19
click at [329, 144] on input "True" at bounding box center [326, 143] width 6 height 5
radio input "true"
drag, startPoint x: 396, startPoint y: 191, endPoint x: 399, endPoint y: 205, distance: 13.9
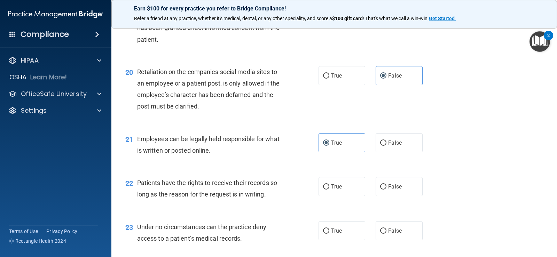
click at [396, 192] on label "False" at bounding box center [399, 186] width 47 height 19
click at [387, 190] on input "False" at bounding box center [383, 187] width 6 height 5
radio input "true"
click at [398, 228] on span "False" at bounding box center [395, 231] width 14 height 7
click at [387, 229] on input "False" at bounding box center [383, 231] width 6 height 5
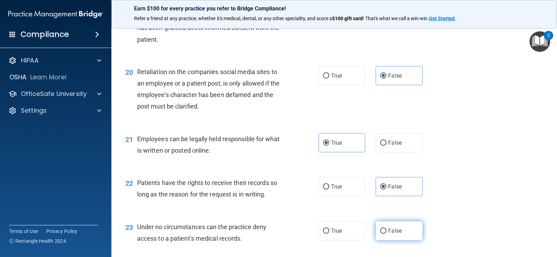
radio input "true"
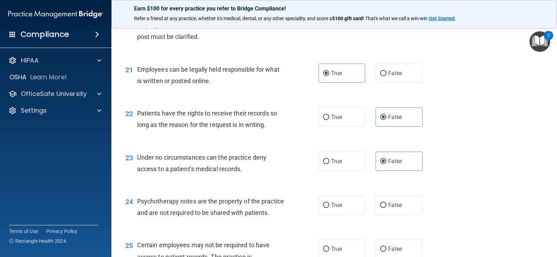
scroll to position [1358, 0]
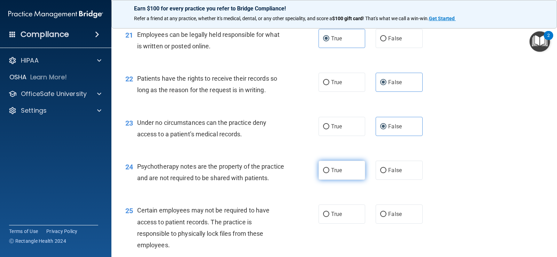
click at [334, 168] on span "True" at bounding box center [336, 170] width 11 height 7
click at [329, 168] on input "True" at bounding box center [326, 170] width 6 height 5
radio input "true"
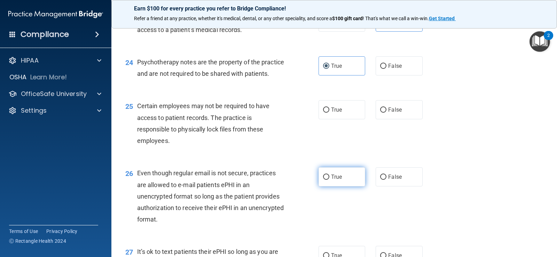
scroll to position [1497, 0]
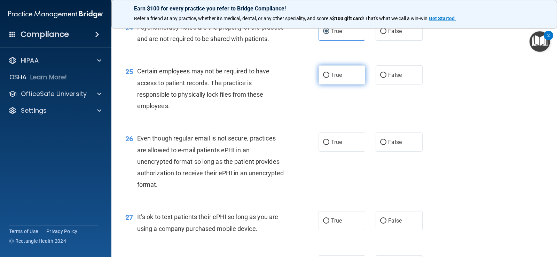
click at [333, 82] on label "True" at bounding box center [342, 74] width 47 height 19
click at [329, 78] on input "True" at bounding box center [326, 75] width 6 height 5
radio input "true"
click at [334, 146] on span "True" at bounding box center [336, 142] width 11 height 7
click at [329, 145] on input "True" at bounding box center [326, 142] width 6 height 5
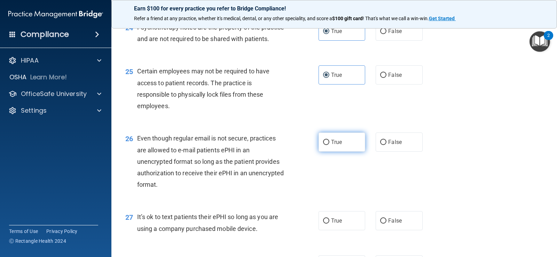
radio input "true"
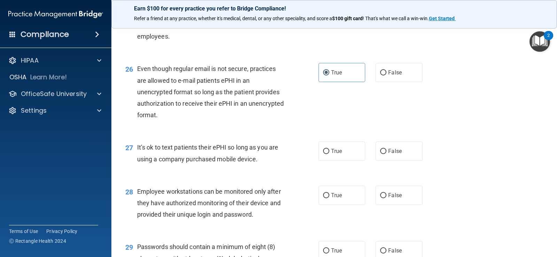
scroll to position [1602, 0]
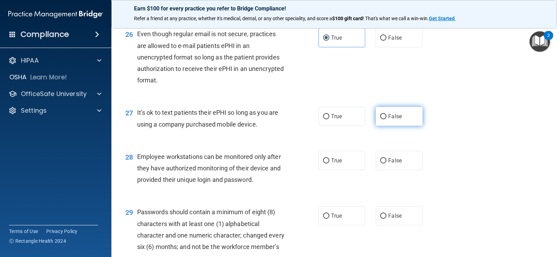
click at [396, 120] on span "False" at bounding box center [395, 116] width 14 height 7
click at [387, 119] on input "False" at bounding box center [383, 116] width 6 height 5
radio input "true"
click at [398, 164] on span "False" at bounding box center [395, 160] width 14 height 7
click at [387, 164] on input "False" at bounding box center [383, 160] width 6 height 5
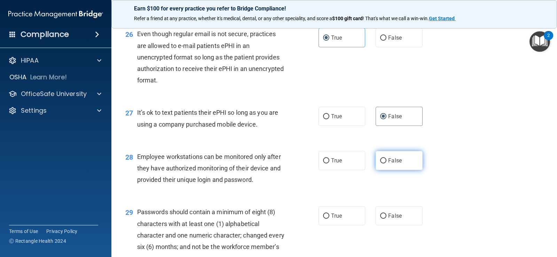
radio input "true"
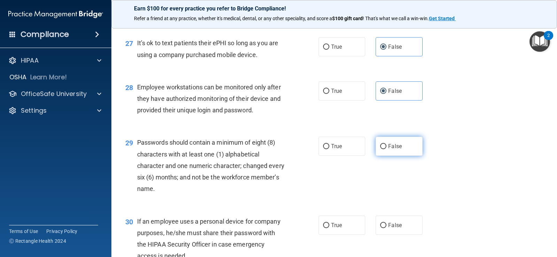
click at [392, 150] on span "False" at bounding box center [395, 146] width 14 height 7
click at [387, 149] on input "False" at bounding box center [383, 146] width 6 height 5
radio input "true"
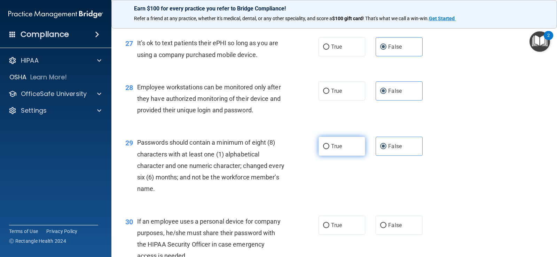
click at [341, 156] on label "True" at bounding box center [342, 146] width 47 height 19
click at [329, 149] on input "True" at bounding box center [326, 146] width 6 height 5
radio input "true"
radio input "false"
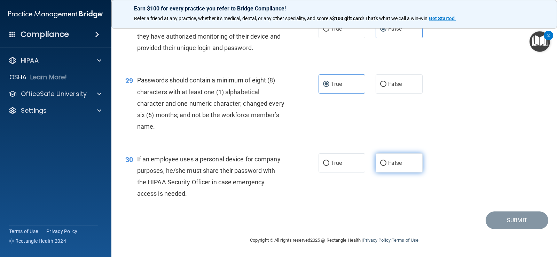
scroll to position [1745, 0]
drag, startPoint x: 396, startPoint y: 166, endPoint x: 409, endPoint y: 174, distance: 16.1
click at [396, 166] on span "False" at bounding box center [395, 163] width 14 height 7
click at [387, 166] on input "False" at bounding box center [383, 163] width 6 height 5
radio input "true"
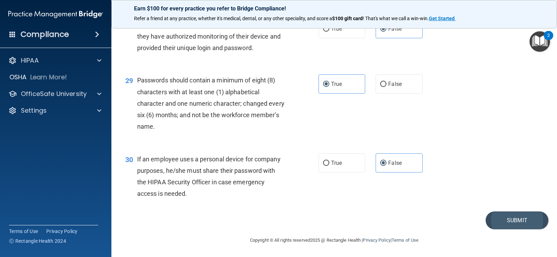
drag, startPoint x: 519, startPoint y: 230, endPoint x: 517, endPoint y: 224, distance: 6.2
click at [518, 229] on main "- HIPAA Policies and Procedures Quiz This quiz doesn’t expire until [DATE]. Are…" at bounding box center [334, 139] width 446 height 235
click at [516, 223] on button "Submit" at bounding box center [517, 221] width 63 height 18
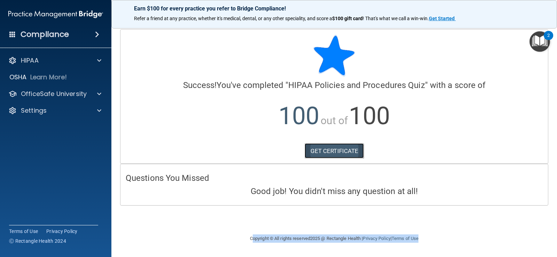
click at [349, 148] on link "GET CERTIFICATE" at bounding box center [335, 150] width 60 height 15
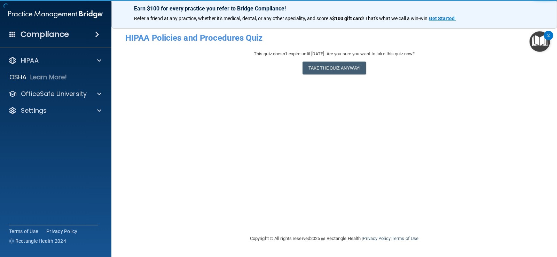
click at [32, 32] on h4 "Compliance" at bounding box center [45, 35] width 48 height 10
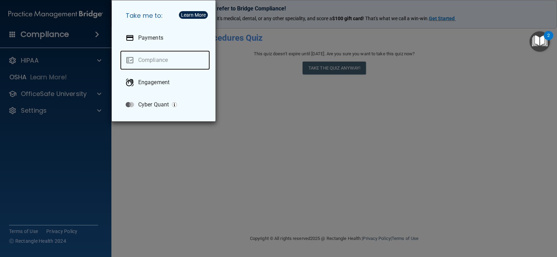
click at [148, 60] on link "Compliance" at bounding box center [165, 60] width 90 height 20
click at [31, 62] on div "Take me to: Payments Compliance Engagement Cyber Quant" at bounding box center [278, 128] width 557 height 257
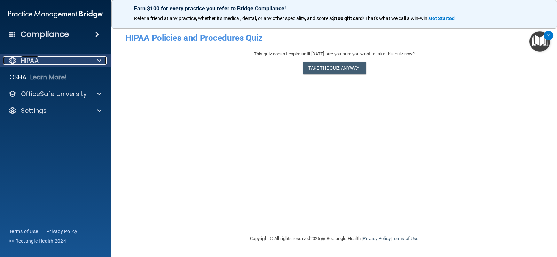
click at [50, 57] on div "HIPAA" at bounding box center [46, 60] width 86 height 8
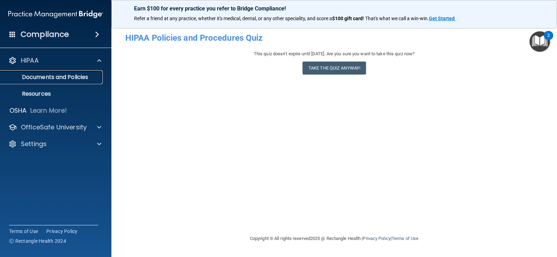
click at [93, 76] on p "Documents and Policies" at bounding box center [52, 77] width 95 height 7
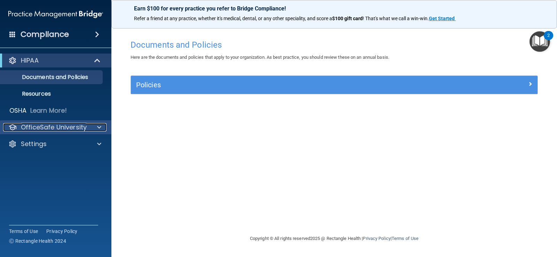
click at [93, 129] on div at bounding box center [97, 127] width 17 height 8
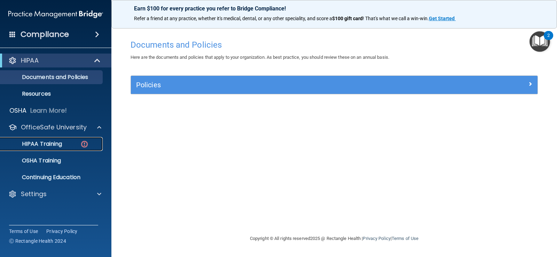
click at [61, 141] on p "HIPAA Training" at bounding box center [33, 144] width 57 height 7
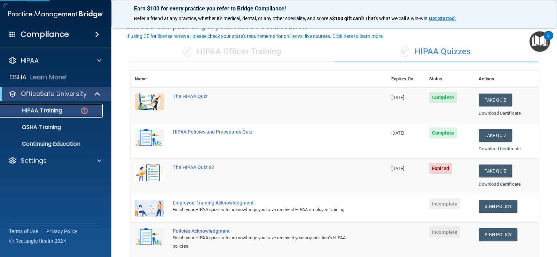
scroll to position [70, 0]
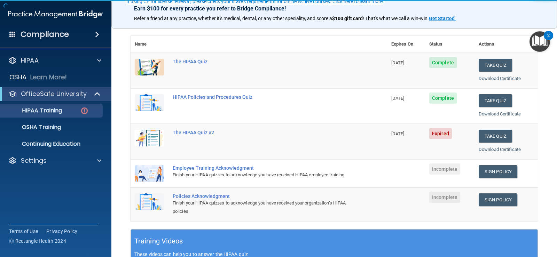
click at [506, 129] on td "Take Quiz Download Certificate" at bounding box center [506, 142] width 63 height 36
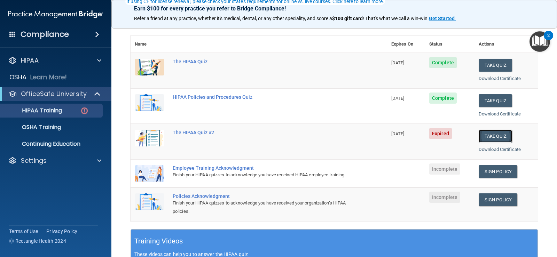
click at [499, 135] on button "Take Quiz" at bounding box center [495, 136] width 33 height 13
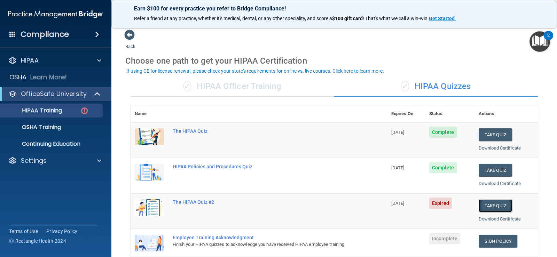
click at [489, 205] on button "Take Quiz" at bounding box center [495, 206] width 33 height 13
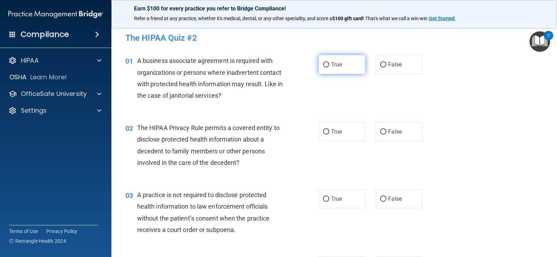
click at [347, 65] on label "True" at bounding box center [342, 64] width 47 height 19
click at [329, 65] on input "True" at bounding box center [326, 64] width 6 height 5
radio input "true"
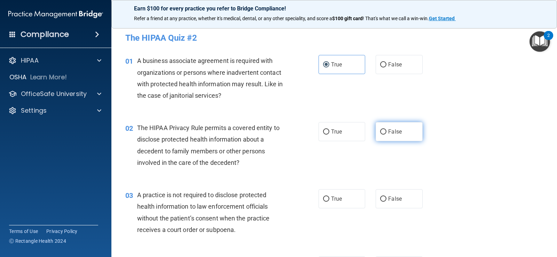
scroll to position [35, 0]
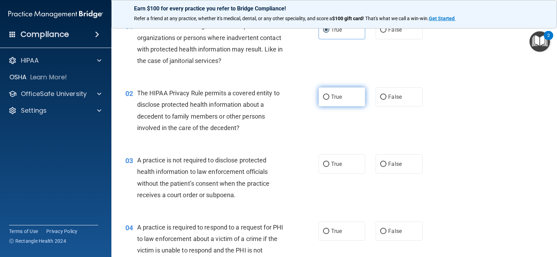
click at [342, 104] on label "True" at bounding box center [342, 96] width 47 height 19
click at [329, 100] on input "True" at bounding box center [326, 97] width 6 height 5
radio input "true"
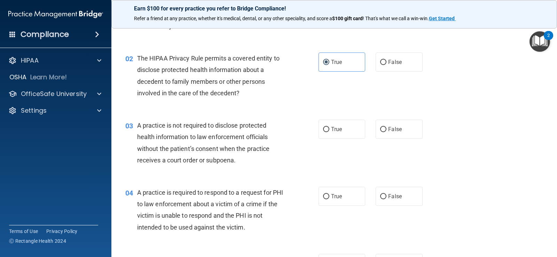
scroll to position [104, 0]
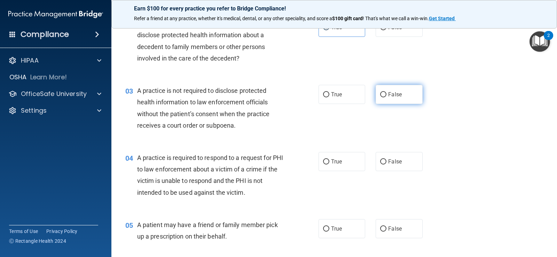
click at [395, 90] on label "False" at bounding box center [399, 94] width 47 height 19
click at [387, 92] on input "False" at bounding box center [383, 94] width 6 height 5
radio input "true"
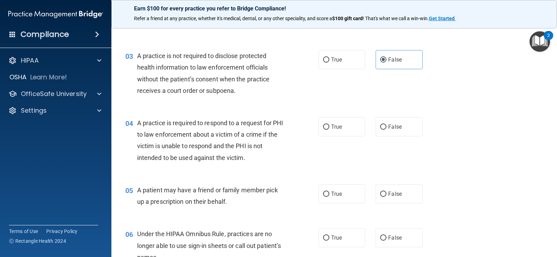
scroll to position [174, 0]
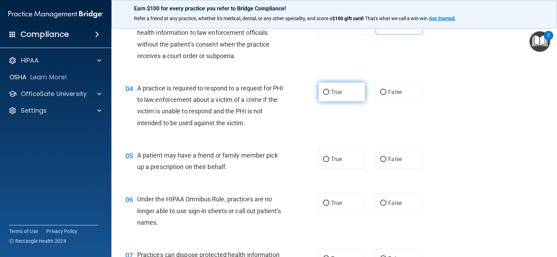
click at [344, 88] on label "True" at bounding box center [342, 92] width 47 height 19
click at [329, 90] on input "True" at bounding box center [326, 92] width 6 height 5
radio input "true"
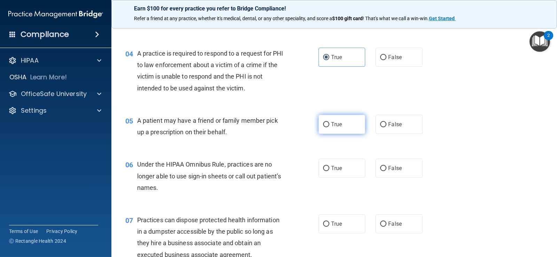
click at [325, 126] on input "True" at bounding box center [326, 124] width 6 height 5
radio input "true"
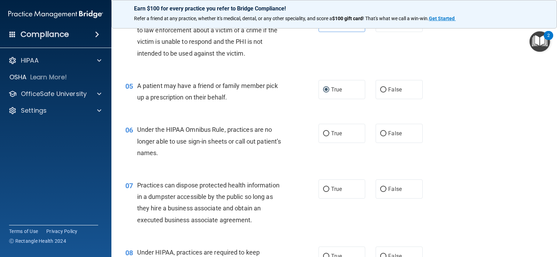
scroll to position [279, 0]
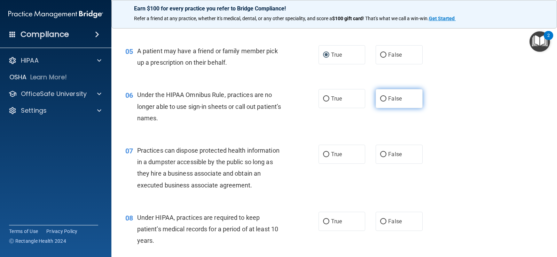
click at [402, 100] on label "False" at bounding box center [399, 98] width 47 height 19
click at [387, 100] on input "False" at bounding box center [383, 98] width 6 height 5
radio input "true"
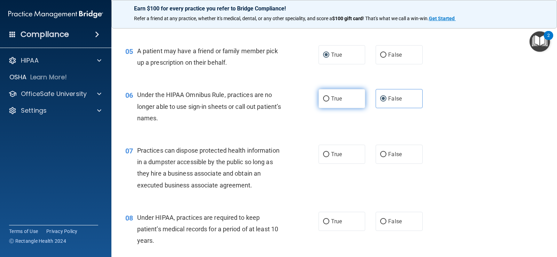
click at [326, 101] on input "True" at bounding box center [326, 98] width 6 height 5
radio input "true"
radio input "false"
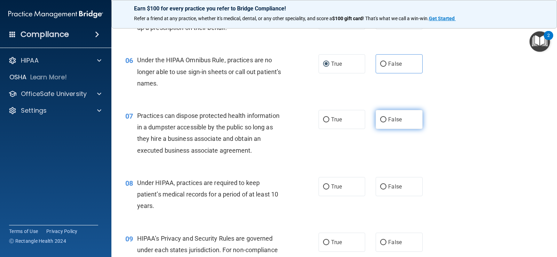
click at [376, 117] on label "False" at bounding box center [399, 119] width 47 height 19
click at [380, 117] on input "False" at bounding box center [383, 119] width 6 height 5
radio input "true"
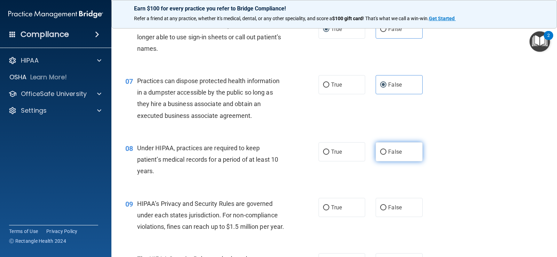
scroll to position [383, 0]
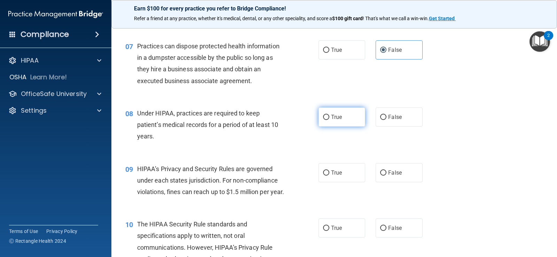
click at [349, 119] on label "True" at bounding box center [342, 117] width 47 height 19
click at [329, 119] on input "True" at bounding box center [326, 117] width 6 height 5
radio input "true"
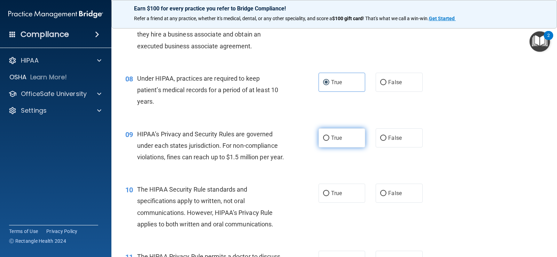
click at [335, 135] on span "True" at bounding box center [336, 138] width 11 height 7
click at [329, 136] on input "True" at bounding box center [326, 138] width 6 height 5
radio input "true"
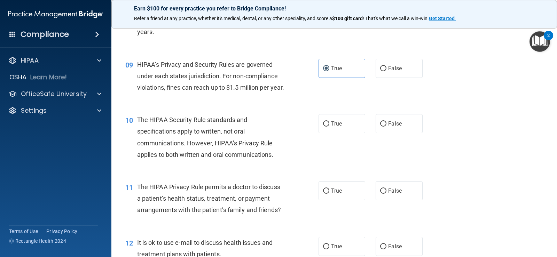
scroll to position [522, 0]
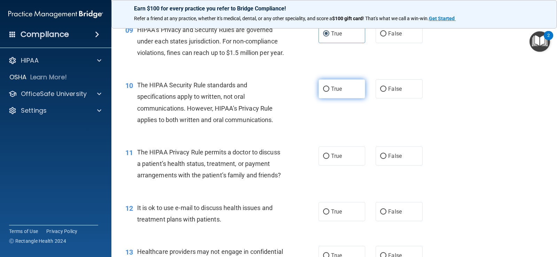
click at [337, 99] on label "True" at bounding box center [342, 88] width 47 height 19
click at [329, 92] on input "True" at bounding box center [326, 89] width 6 height 5
radio input "true"
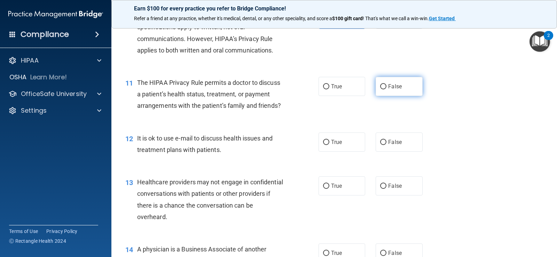
click at [379, 91] on label "False" at bounding box center [399, 86] width 47 height 19
click at [380, 89] on input "False" at bounding box center [383, 86] width 6 height 5
radio input "true"
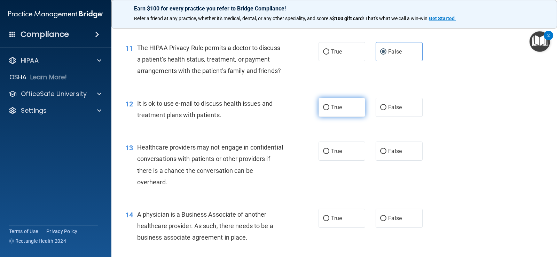
click at [340, 117] on label "True" at bounding box center [342, 107] width 47 height 19
click at [329, 110] on input "True" at bounding box center [326, 107] width 6 height 5
radio input "true"
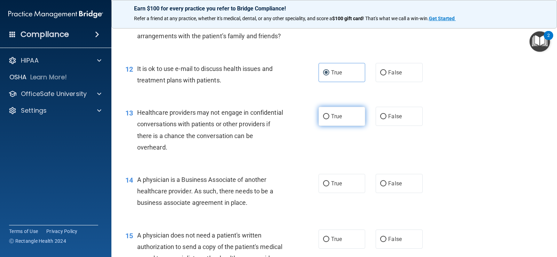
scroll to position [696, 0]
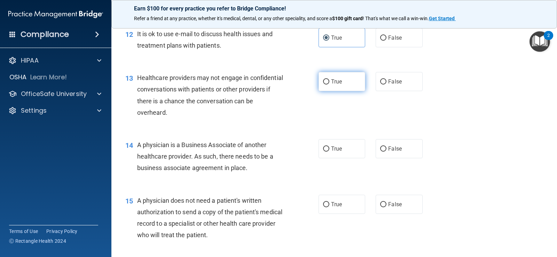
click at [337, 85] on span "True" at bounding box center [336, 81] width 11 height 7
click at [329, 85] on input "True" at bounding box center [326, 81] width 6 height 5
radio input "true"
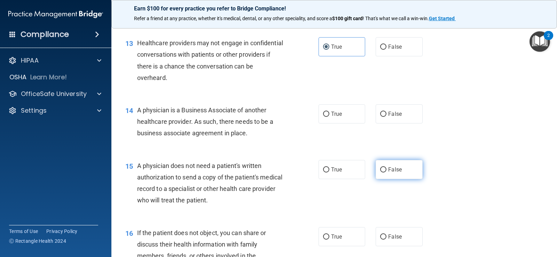
scroll to position [766, 0]
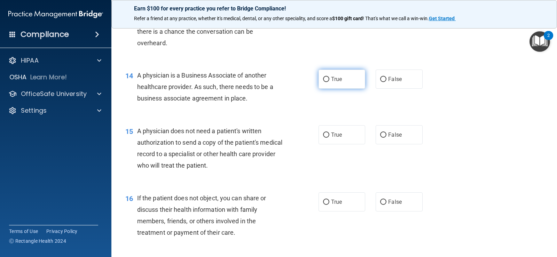
click at [344, 89] on label "True" at bounding box center [342, 79] width 47 height 19
click at [329, 82] on input "True" at bounding box center [326, 79] width 6 height 5
radio input "true"
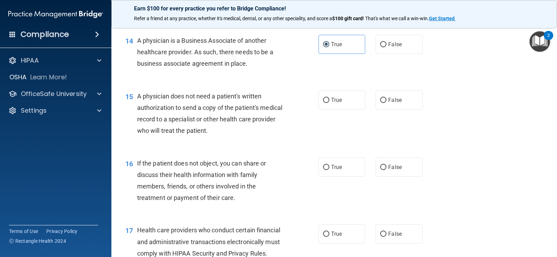
scroll to position [836, 0]
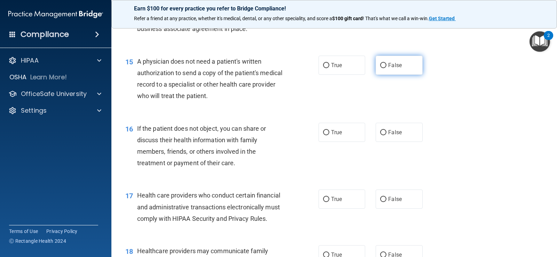
click at [404, 75] on label "False" at bounding box center [399, 65] width 47 height 19
click at [387, 68] on input "False" at bounding box center [383, 65] width 6 height 5
radio input "true"
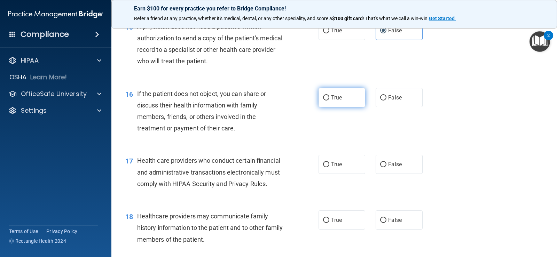
click at [333, 101] on span "True" at bounding box center [336, 97] width 11 height 7
click at [329, 101] on input "True" at bounding box center [326, 97] width 6 height 5
radio input "true"
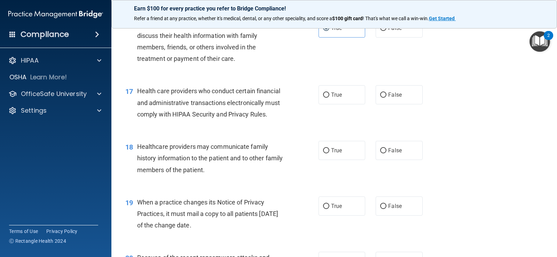
scroll to position [975, 0]
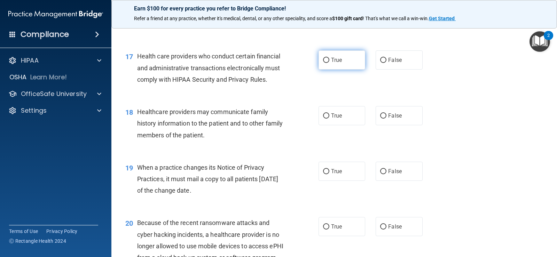
click at [350, 70] on label "True" at bounding box center [342, 59] width 47 height 19
click at [329, 63] on input "True" at bounding box center [326, 60] width 6 height 5
radio input "true"
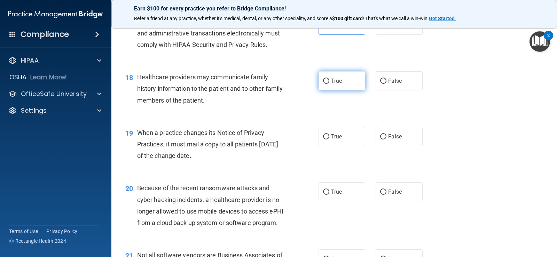
click at [348, 91] on label "True" at bounding box center [342, 80] width 47 height 19
click at [329, 84] on input "True" at bounding box center [326, 81] width 6 height 5
radio input "true"
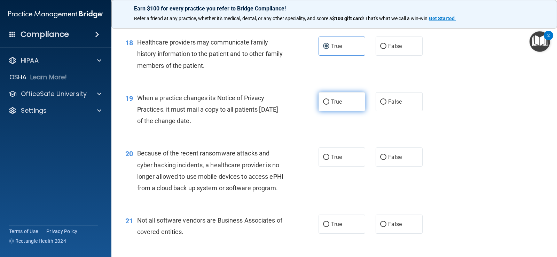
click at [339, 111] on label "True" at bounding box center [342, 101] width 47 height 19
click at [329, 105] on input "True" at bounding box center [326, 102] width 6 height 5
radio input "true"
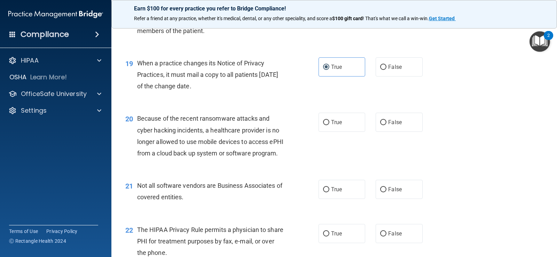
scroll to position [1114, 0]
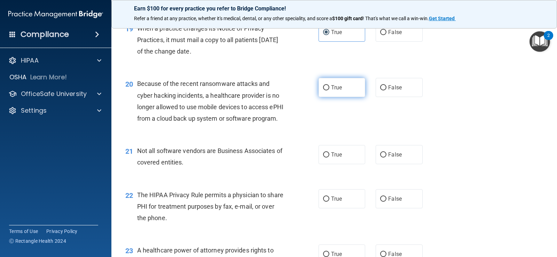
click at [356, 97] on label "True" at bounding box center [342, 87] width 47 height 19
click at [329, 91] on input "True" at bounding box center [326, 87] width 6 height 5
radio input "true"
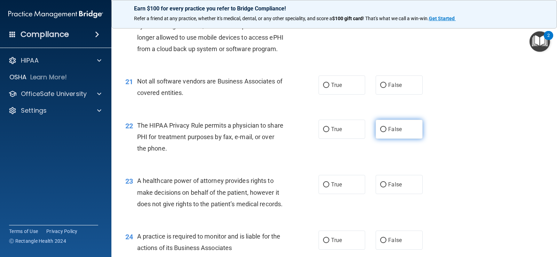
scroll to position [1219, 0]
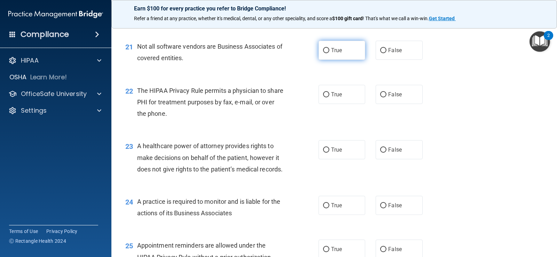
click at [341, 60] on label "True" at bounding box center [342, 50] width 47 height 19
click at [329, 53] on input "True" at bounding box center [326, 50] width 6 height 5
radio input "true"
click at [345, 104] on label "True" at bounding box center [342, 94] width 47 height 19
click at [329, 98] on input "True" at bounding box center [326, 94] width 6 height 5
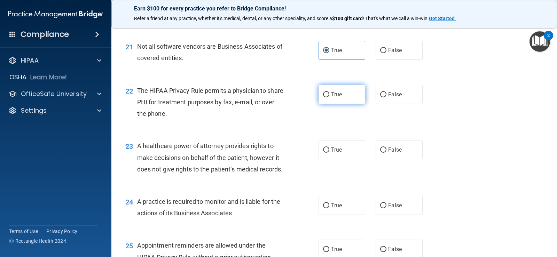
radio input "true"
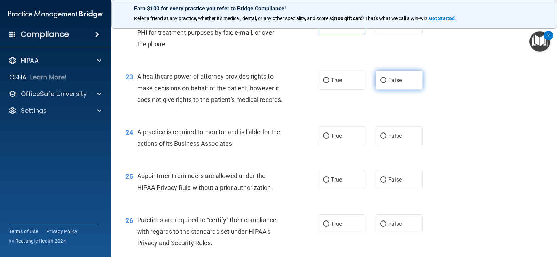
click at [396, 84] on span "False" at bounding box center [395, 80] width 14 height 7
click at [387, 83] on input "False" at bounding box center [383, 80] width 6 height 5
radio input "true"
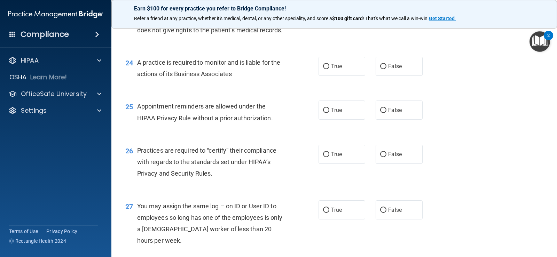
scroll to position [1323, 0]
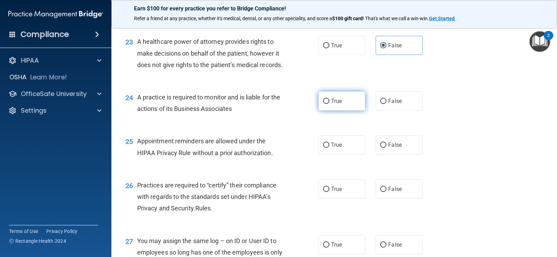
click at [349, 111] on label "True" at bounding box center [342, 101] width 47 height 19
click at [329, 104] on input "True" at bounding box center [326, 101] width 6 height 5
radio input "true"
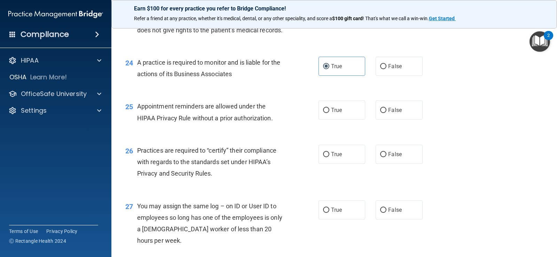
scroll to position [1393, 0]
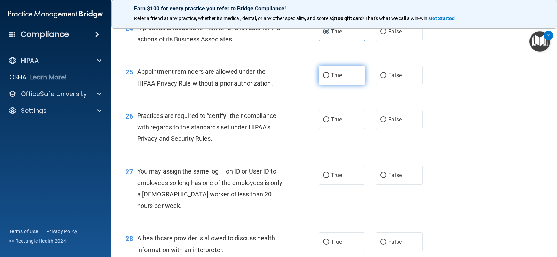
click at [338, 85] on label "True" at bounding box center [342, 75] width 47 height 19
click at [329, 78] on input "True" at bounding box center [326, 75] width 6 height 5
radio input "true"
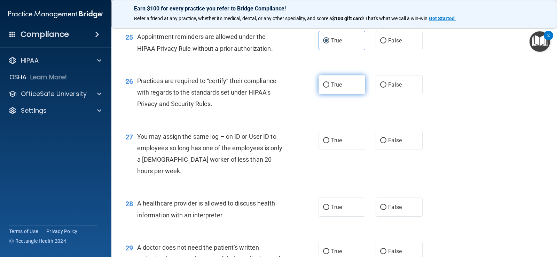
click at [350, 94] on label "True" at bounding box center [342, 84] width 47 height 19
click at [329, 88] on input "True" at bounding box center [326, 85] width 6 height 5
radio input "true"
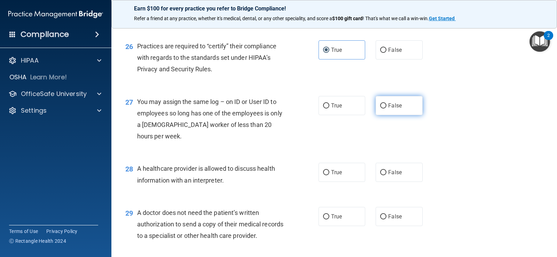
click at [399, 115] on label "False" at bounding box center [399, 105] width 47 height 19
click at [387, 109] on input "False" at bounding box center [383, 105] width 6 height 5
radio input "true"
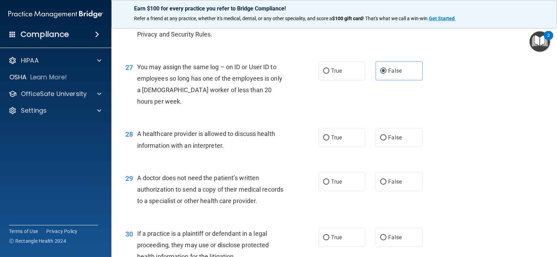
scroll to position [1532, 0]
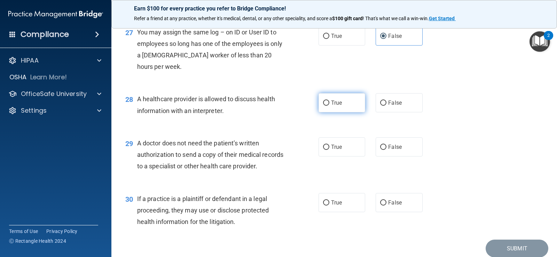
click at [348, 112] on label "True" at bounding box center [342, 102] width 47 height 19
click at [329, 106] on input "True" at bounding box center [326, 103] width 6 height 5
radio input "true"
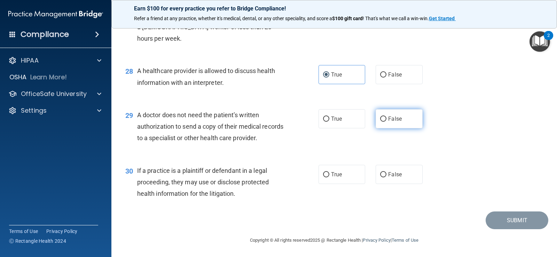
click at [404, 122] on label "False" at bounding box center [399, 118] width 47 height 19
click at [387, 122] on input "False" at bounding box center [383, 119] width 6 height 5
radio input "true"
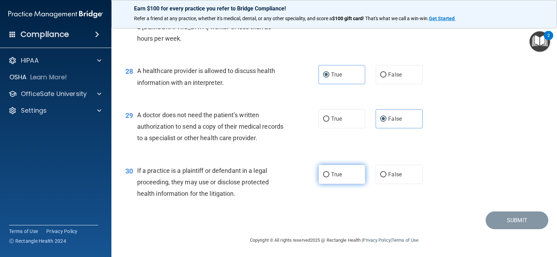
click at [340, 180] on label "True" at bounding box center [342, 174] width 47 height 19
click at [329, 178] on input "True" at bounding box center [326, 174] width 6 height 5
radio input "true"
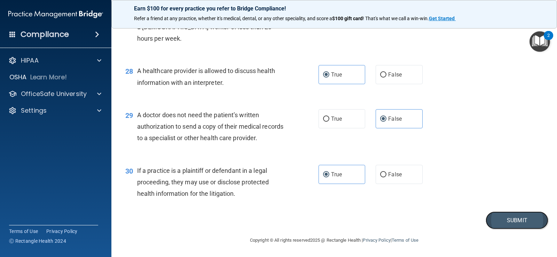
click at [512, 217] on button "Submit" at bounding box center [517, 221] width 63 height 18
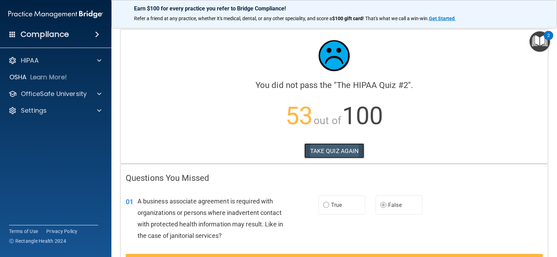
click at [352, 151] on button "TAKE QUIZ AGAIN" at bounding box center [334, 150] width 60 height 15
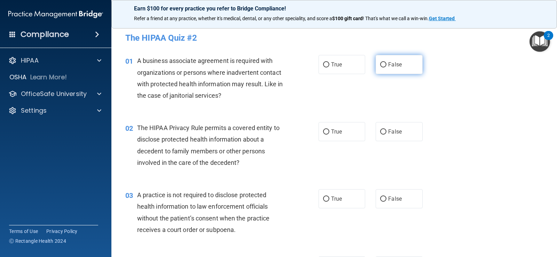
click at [383, 73] on label "False" at bounding box center [399, 64] width 47 height 19
click at [383, 68] on input "False" at bounding box center [383, 64] width 6 height 5
radio input "true"
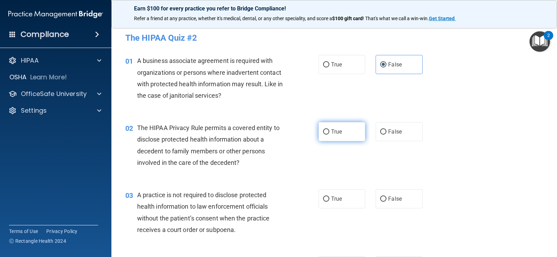
click at [333, 134] on span "True" at bounding box center [336, 132] width 11 height 7
click at [329, 134] on input "True" at bounding box center [326, 132] width 6 height 5
radio input "true"
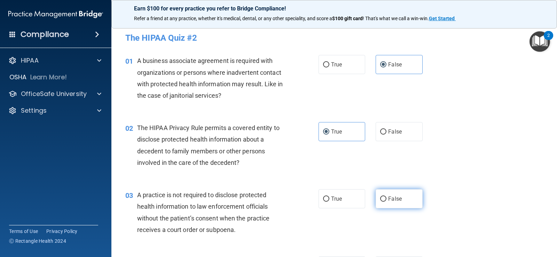
click at [385, 193] on label "False" at bounding box center [399, 198] width 47 height 19
click at [385, 197] on input "False" at bounding box center [383, 199] width 6 height 5
radio input "true"
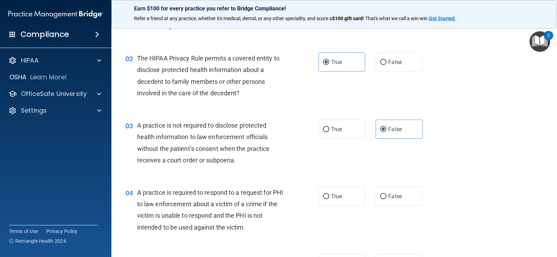
scroll to position [104, 0]
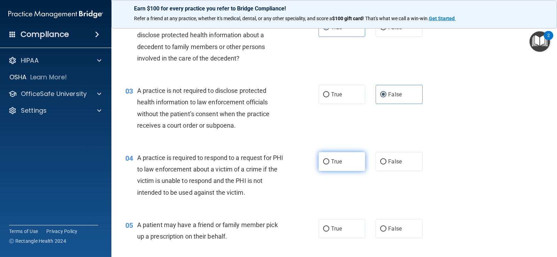
click at [333, 158] on label "True" at bounding box center [342, 161] width 47 height 19
click at [329, 159] on input "True" at bounding box center [326, 161] width 6 height 5
radio input "true"
drag, startPoint x: 329, startPoint y: 224, endPoint x: 333, endPoint y: 224, distance: 3.5
click at [331, 225] on label "True" at bounding box center [342, 228] width 47 height 19
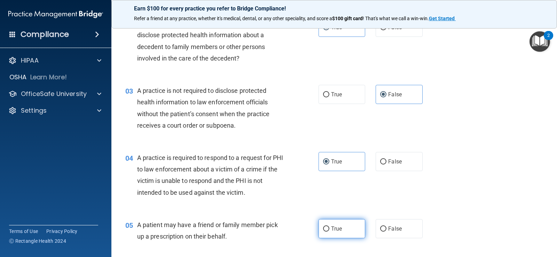
click at [336, 227] on span "True" at bounding box center [336, 229] width 11 height 7
click at [329, 227] on input "True" at bounding box center [326, 229] width 6 height 5
radio input "true"
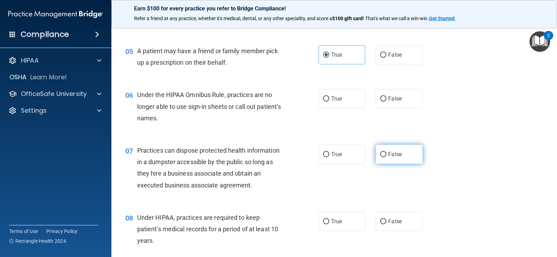
scroll to position [313, 0]
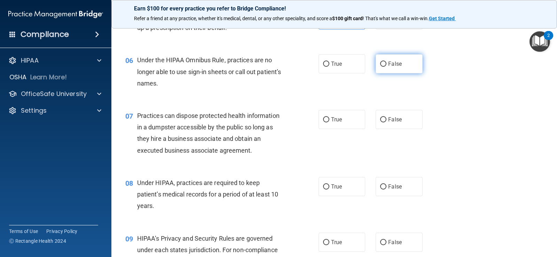
click at [402, 64] on label "False" at bounding box center [399, 63] width 47 height 19
click at [387, 64] on input "False" at bounding box center [383, 64] width 6 height 5
radio input "true"
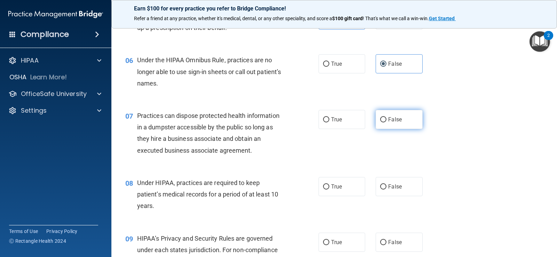
click at [410, 127] on label "False" at bounding box center [399, 119] width 47 height 19
click at [387, 123] on input "False" at bounding box center [383, 119] width 6 height 5
radio input "true"
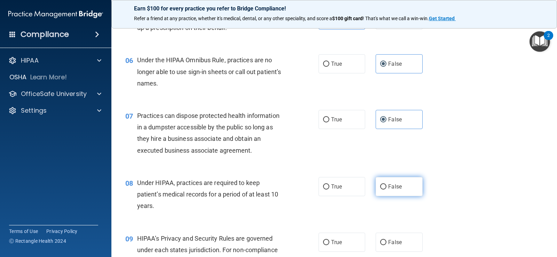
drag, startPoint x: 396, startPoint y: 187, endPoint x: 397, endPoint y: 191, distance: 3.6
click at [396, 188] on span "False" at bounding box center [395, 187] width 14 height 7
click at [387, 188] on input "False" at bounding box center [383, 187] width 6 height 5
radio input "true"
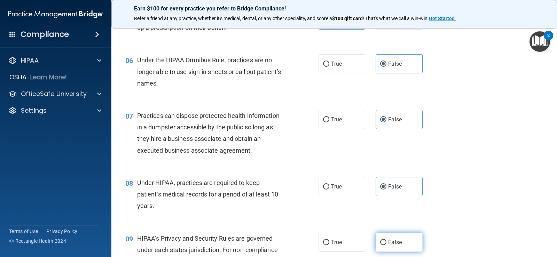
click at [395, 238] on label "False" at bounding box center [399, 242] width 47 height 19
click at [387, 240] on input "False" at bounding box center [383, 242] width 6 height 5
radio input "true"
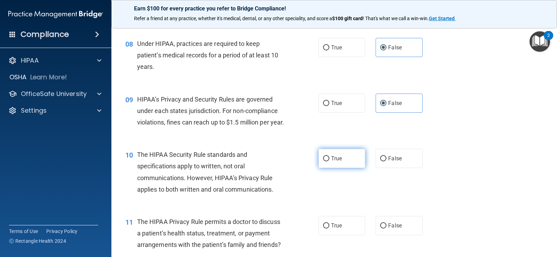
click at [345, 168] on label "True" at bounding box center [342, 158] width 47 height 19
click at [329, 162] on input "True" at bounding box center [326, 158] width 6 height 5
radio input "true"
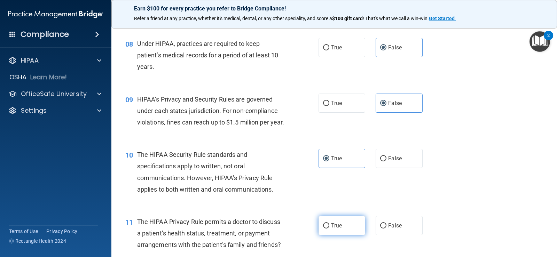
scroll to position [522, 0]
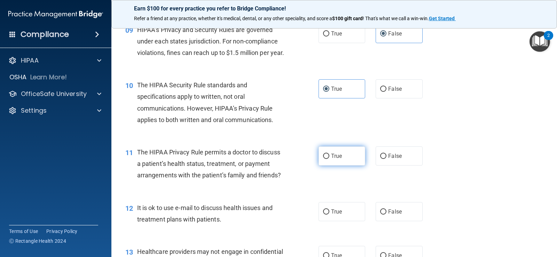
drag, startPoint x: 343, startPoint y: 159, endPoint x: 343, endPoint y: 163, distance: 4.2
click at [343, 159] on label "True" at bounding box center [342, 156] width 47 height 19
click at [329, 159] on input "True" at bounding box center [326, 156] width 6 height 5
radio input "true"
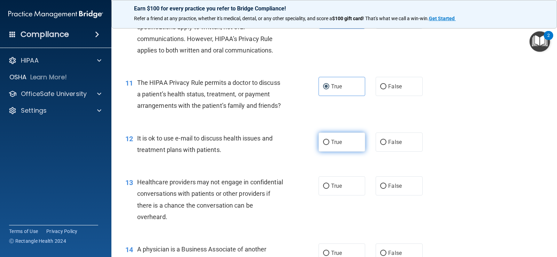
click at [332, 148] on label "True" at bounding box center [342, 142] width 47 height 19
click at [329, 145] on input "True" at bounding box center [326, 142] width 6 height 5
radio input "true"
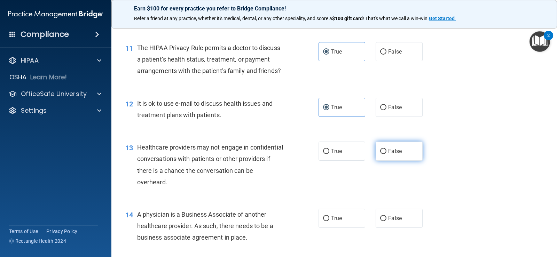
scroll to position [662, 0]
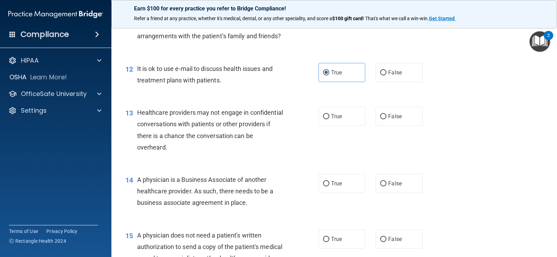
click at [396, 142] on div "13 Healthcare providers may not engage in confidential conversations with patie…" at bounding box center [334, 131] width 428 height 67
click at [391, 120] on span "False" at bounding box center [395, 116] width 14 height 7
click at [387, 119] on input "False" at bounding box center [383, 116] width 6 height 5
radio input "true"
click at [397, 193] on label "False" at bounding box center [399, 183] width 47 height 19
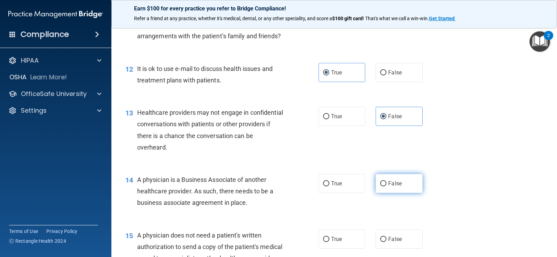
click at [387, 187] on input "False" at bounding box center [383, 183] width 6 height 5
radio input "true"
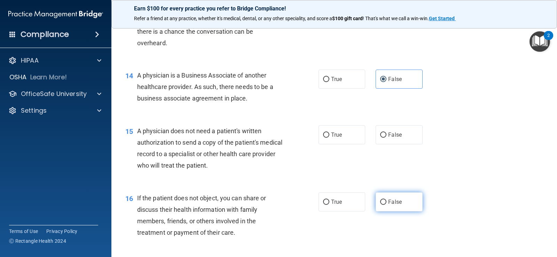
scroll to position [801, 0]
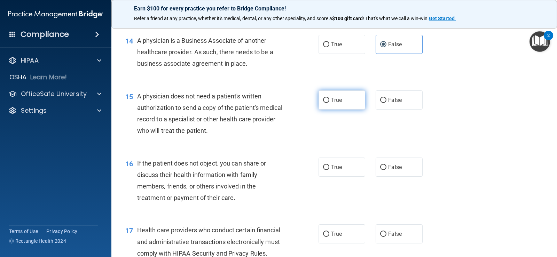
click at [336, 110] on label "True" at bounding box center [342, 100] width 47 height 19
click at [329, 103] on input "True" at bounding box center [326, 100] width 6 height 5
radio input "true"
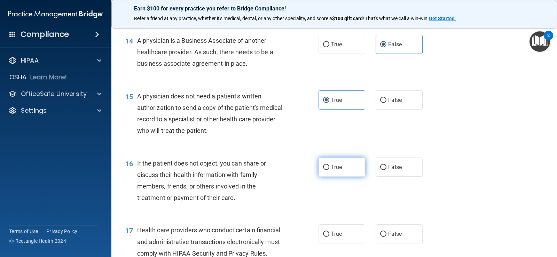
click at [333, 177] on label "True" at bounding box center [342, 167] width 47 height 19
click at [329, 170] on input "True" at bounding box center [326, 167] width 6 height 5
radio input "true"
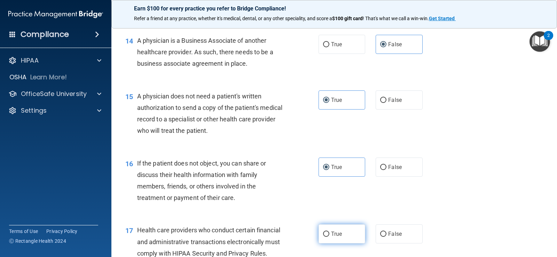
click at [331, 237] on span "True" at bounding box center [336, 234] width 11 height 7
click at [329, 237] on input "True" at bounding box center [326, 234] width 6 height 5
radio input "true"
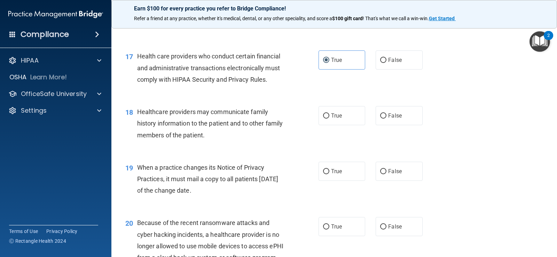
scroll to position [1010, 0]
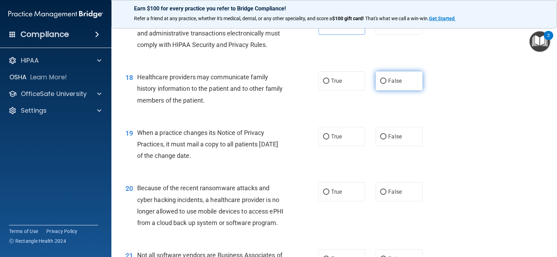
click at [390, 84] on span "False" at bounding box center [395, 81] width 14 height 7
click at [387, 84] on input "False" at bounding box center [383, 81] width 6 height 5
radio input "true"
click at [388, 146] on label "False" at bounding box center [399, 136] width 47 height 19
click at [387, 140] on input "False" at bounding box center [383, 136] width 6 height 5
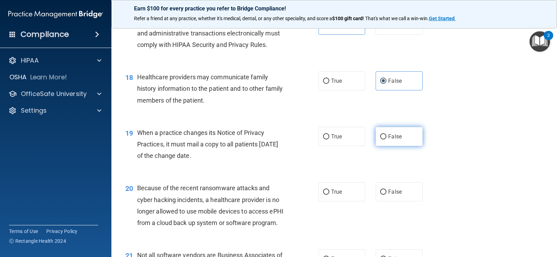
radio input "true"
click at [395, 195] on div "20 Because of the recent ransomware attacks and cyber hacking incidents, a heal…" at bounding box center [334, 207] width 428 height 67
click at [398, 195] on span "False" at bounding box center [395, 192] width 14 height 7
click at [387, 195] on input "False" at bounding box center [383, 192] width 6 height 5
radio input "true"
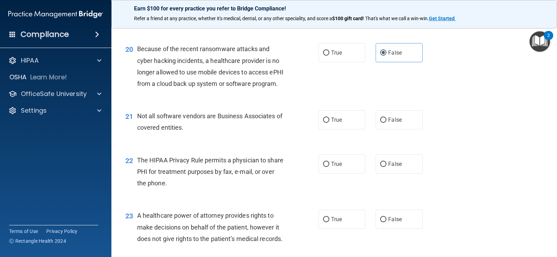
scroll to position [1184, 0]
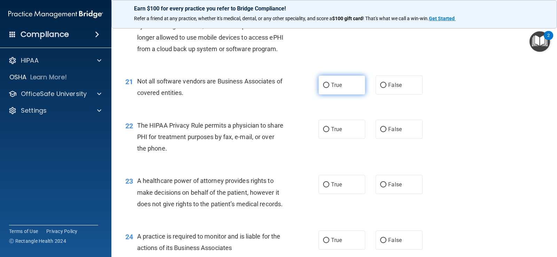
click at [334, 88] on span "True" at bounding box center [336, 85] width 11 height 7
click at [329, 88] on input "True" at bounding box center [326, 85] width 6 height 5
radio input "true"
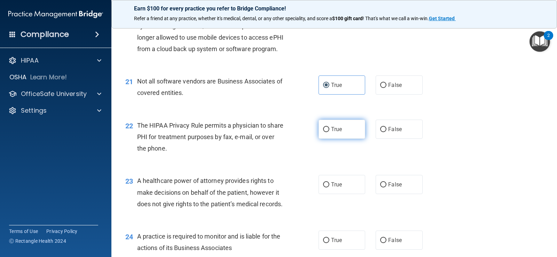
click at [344, 139] on label "True" at bounding box center [342, 129] width 47 height 19
click at [329, 132] on input "True" at bounding box center [326, 129] width 6 height 5
radio input "true"
click at [396, 194] on label "False" at bounding box center [399, 184] width 47 height 19
click at [387, 188] on input "False" at bounding box center [383, 184] width 6 height 5
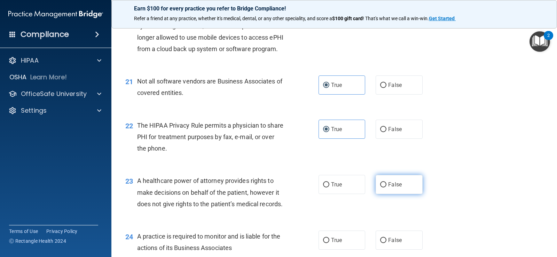
radio input "true"
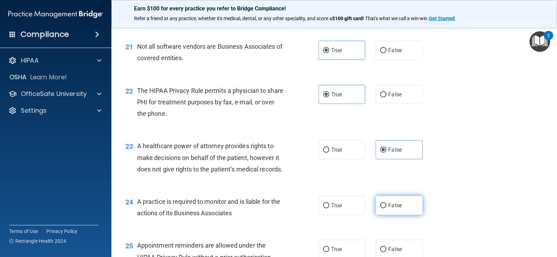
scroll to position [1254, 0]
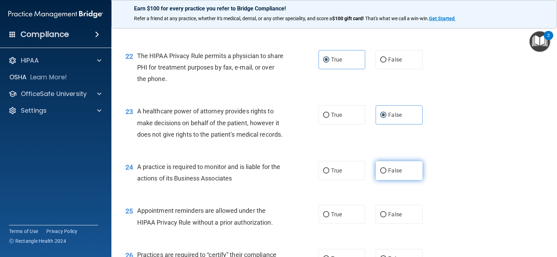
click at [399, 180] on label "False" at bounding box center [399, 170] width 47 height 19
click at [387, 174] on input "False" at bounding box center [383, 171] width 6 height 5
radio input "true"
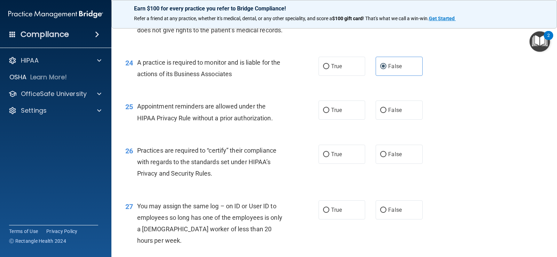
scroll to position [1393, 0]
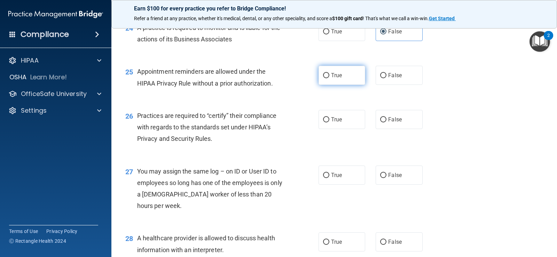
click at [351, 85] on label "True" at bounding box center [342, 75] width 47 height 19
click at [329, 78] on input "True" at bounding box center [326, 75] width 6 height 5
radio input "true"
click at [402, 129] on label "False" at bounding box center [399, 119] width 47 height 19
click at [387, 123] on input "False" at bounding box center [383, 119] width 6 height 5
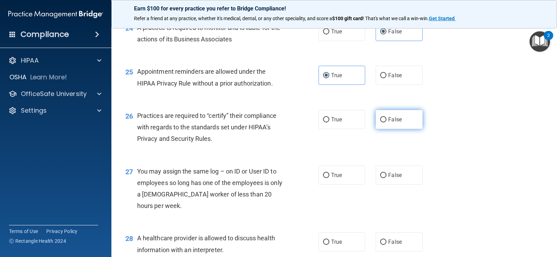
radio input "true"
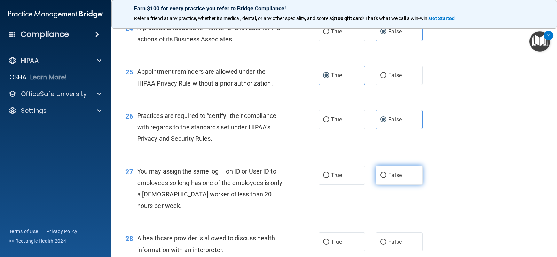
click at [400, 185] on label "False" at bounding box center [399, 175] width 47 height 19
click at [387, 178] on input "False" at bounding box center [383, 175] width 6 height 5
radio input "true"
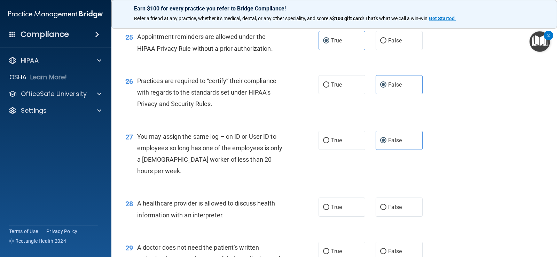
scroll to position [1463, 0]
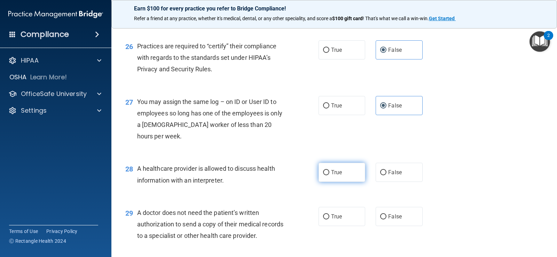
click at [339, 182] on label "True" at bounding box center [342, 172] width 47 height 19
click at [329, 176] on input "True" at bounding box center [326, 172] width 6 height 5
radio input "true"
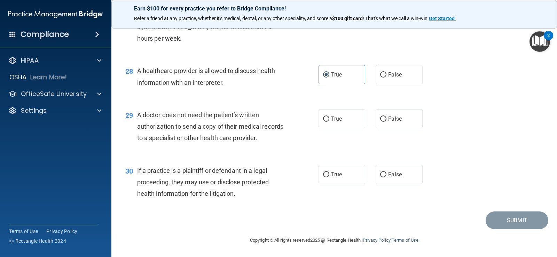
scroll to position [1583, 0]
click at [342, 111] on label "True" at bounding box center [342, 118] width 47 height 19
click at [329, 117] on input "True" at bounding box center [326, 119] width 6 height 5
radio input "true"
click at [350, 178] on label "True" at bounding box center [342, 174] width 47 height 19
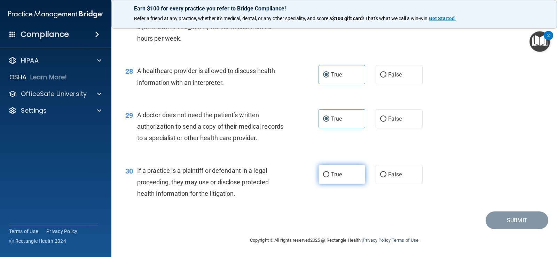
click at [329, 178] on input "True" at bounding box center [326, 174] width 6 height 5
radio input "true"
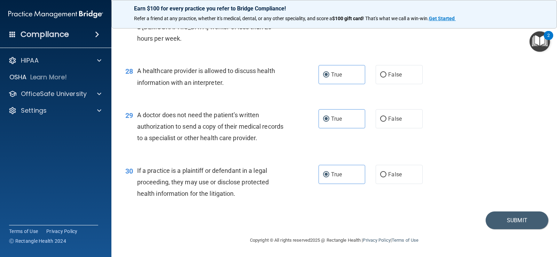
click at [514, 212] on div "30 If a practice is a plaintiff or defendant in a legal proceeding, they may us…" at bounding box center [334, 184] width 428 height 56
click at [516, 217] on button "Submit" at bounding box center [517, 221] width 63 height 18
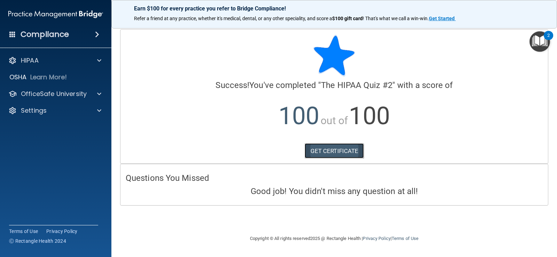
click at [356, 152] on link "GET CERTIFICATE" at bounding box center [335, 150] width 60 height 15
